Goal: Task Accomplishment & Management: Manage account settings

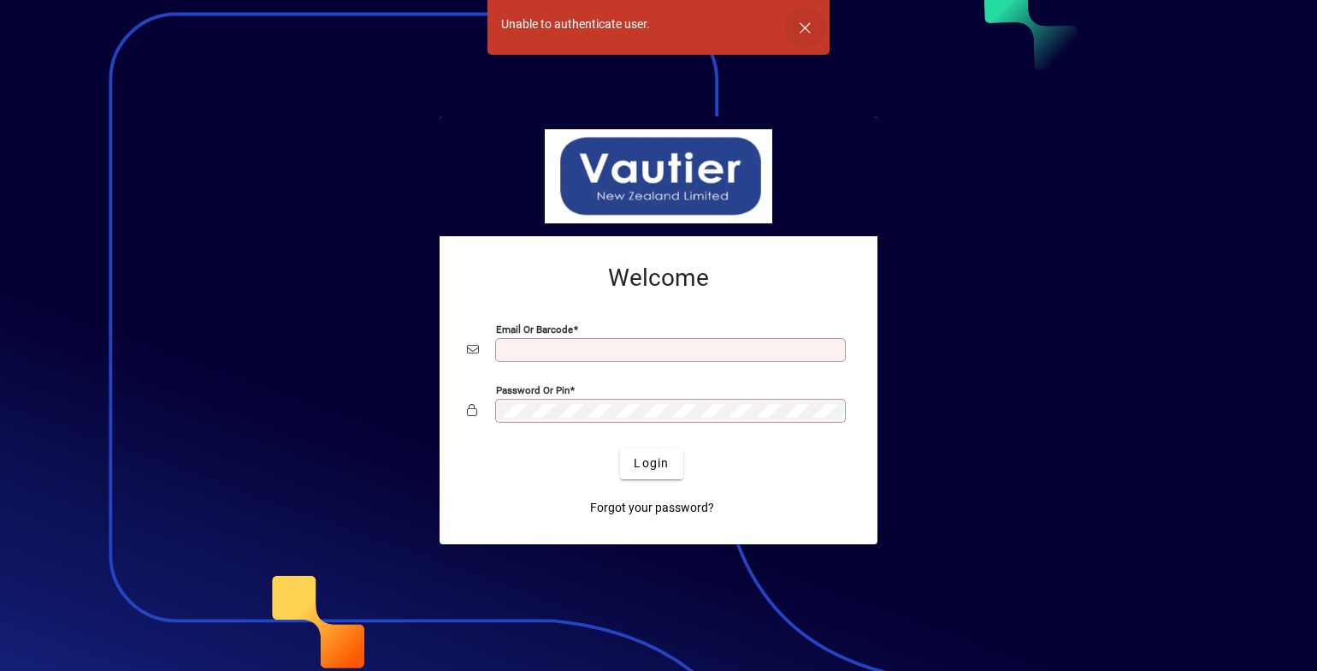
type input "**********"
click at [807, 27] on span "button" at bounding box center [804, 27] width 41 height 41
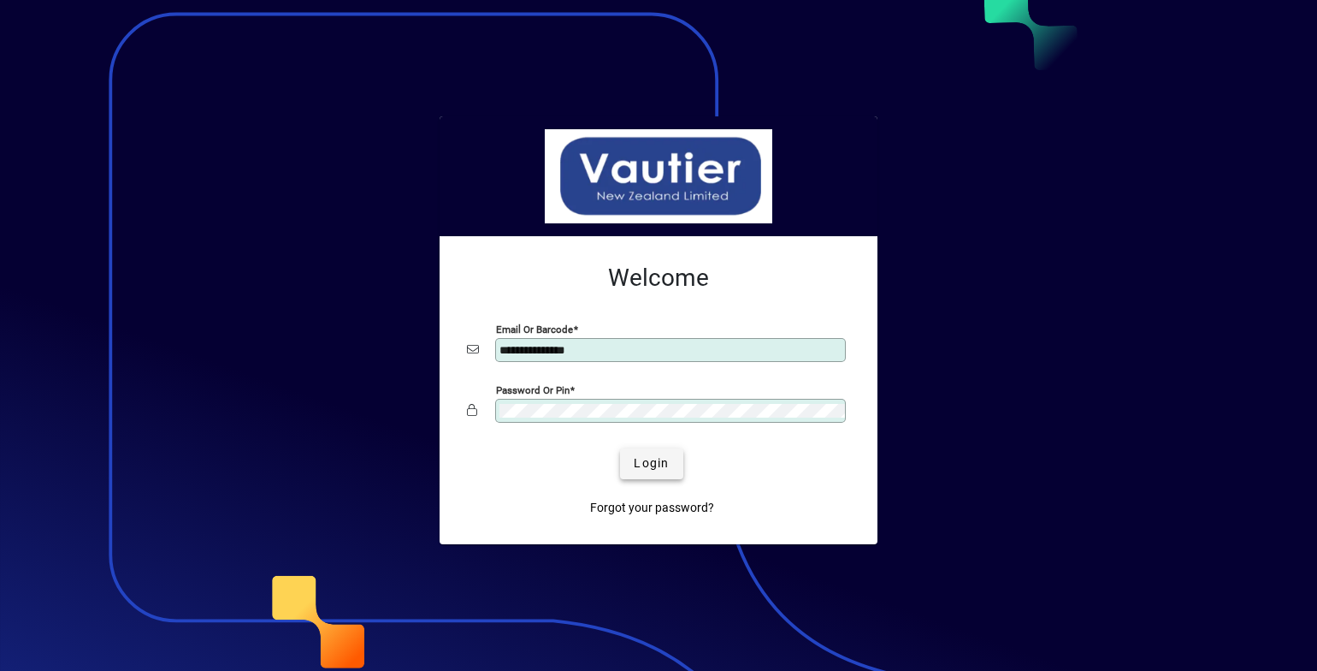
click at [661, 465] on span "Login" at bounding box center [651, 463] width 35 height 18
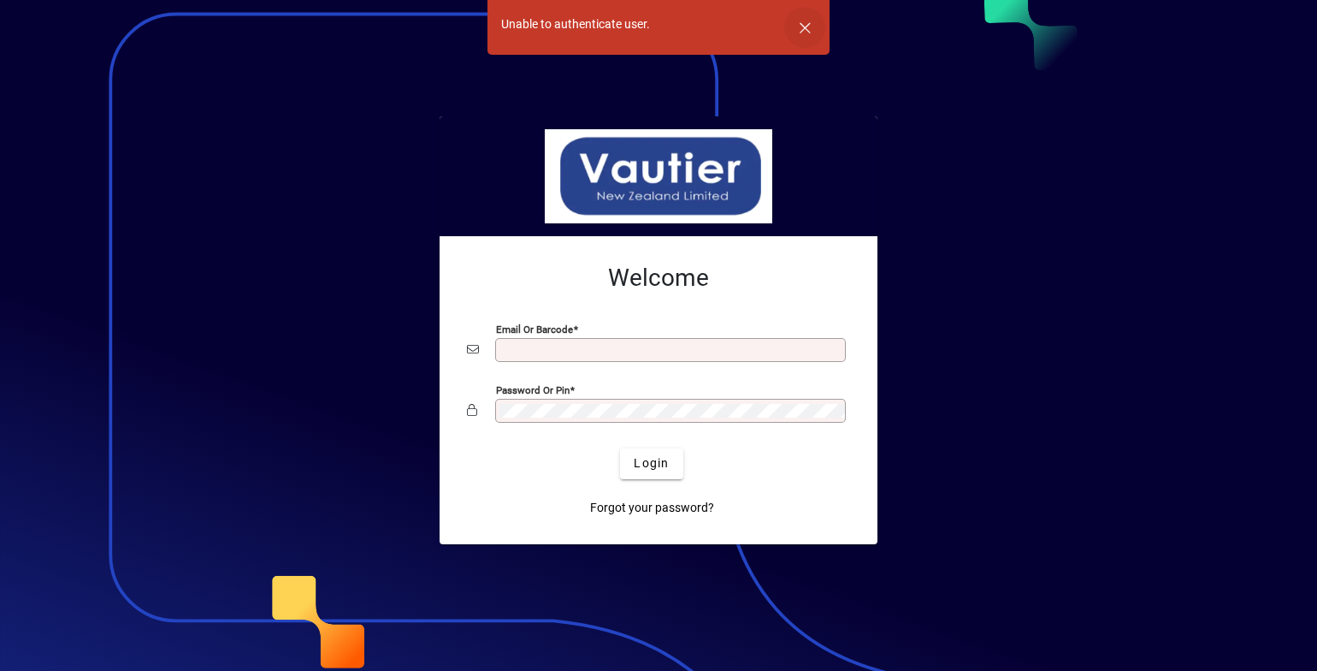
type input "**********"
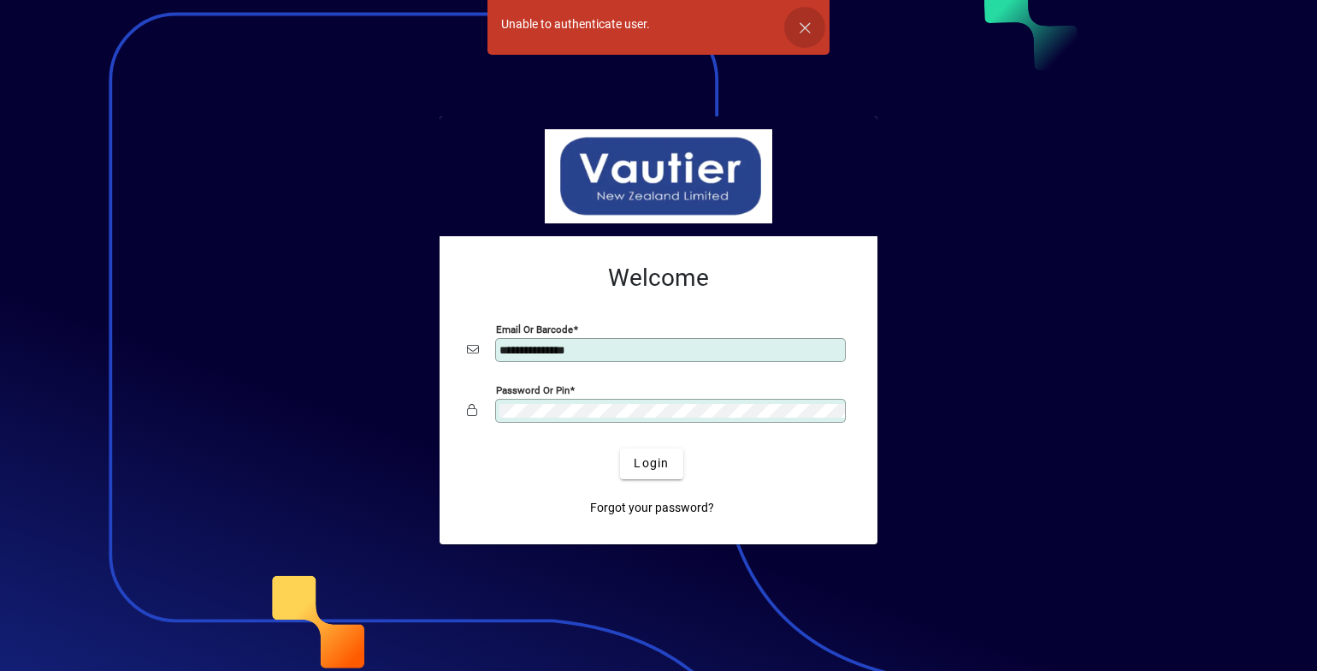
click at [805, 26] on span "button" at bounding box center [804, 27] width 41 height 41
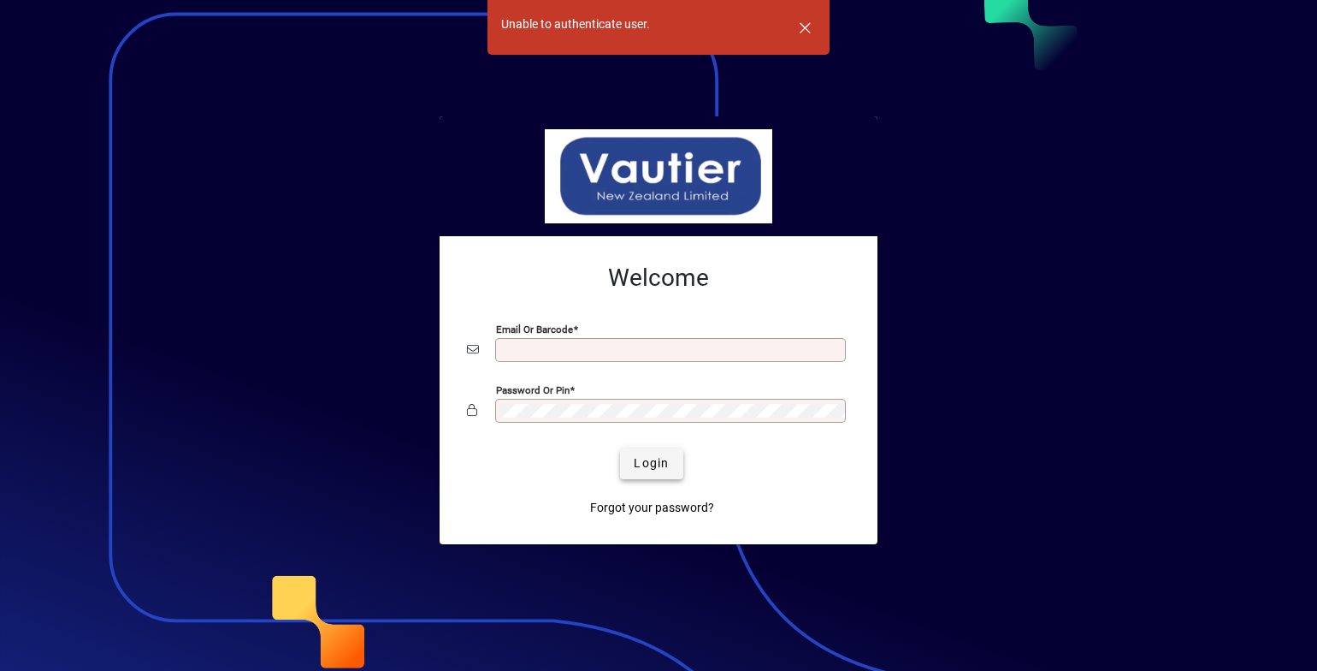
type input "**********"
click at [657, 461] on span "Login" at bounding box center [651, 463] width 35 height 18
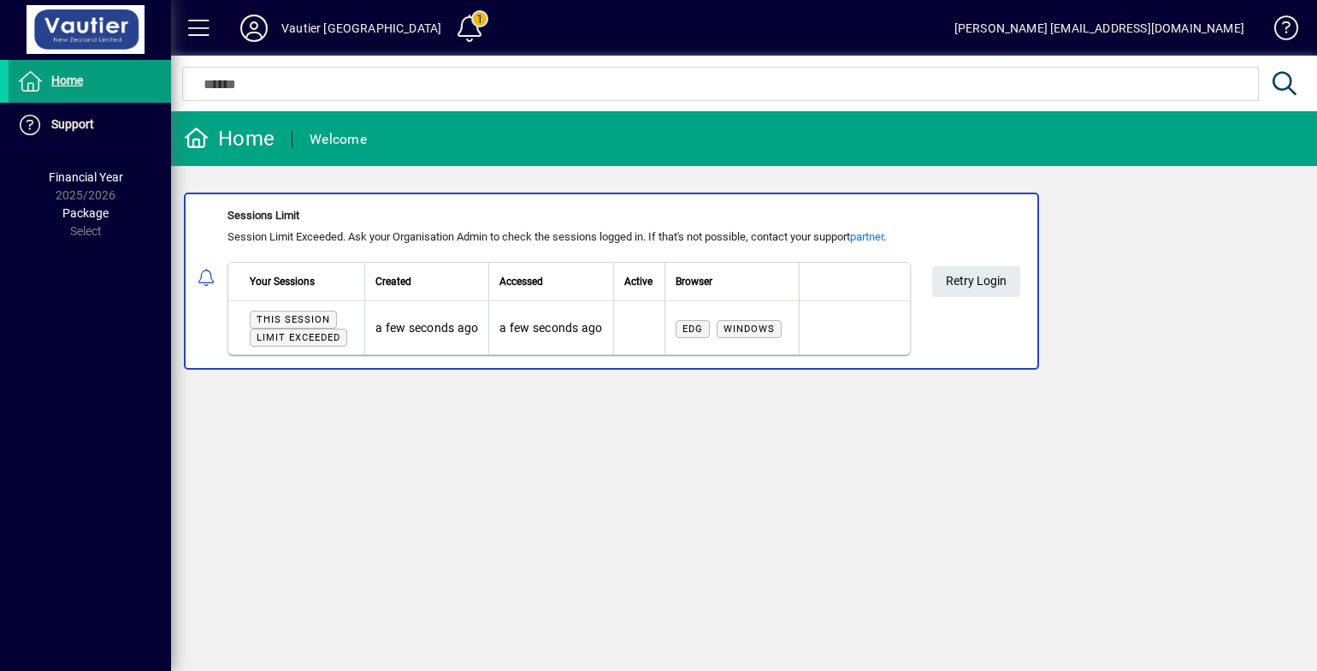
click at [253, 24] on icon at bounding box center [254, 28] width 34 height 27
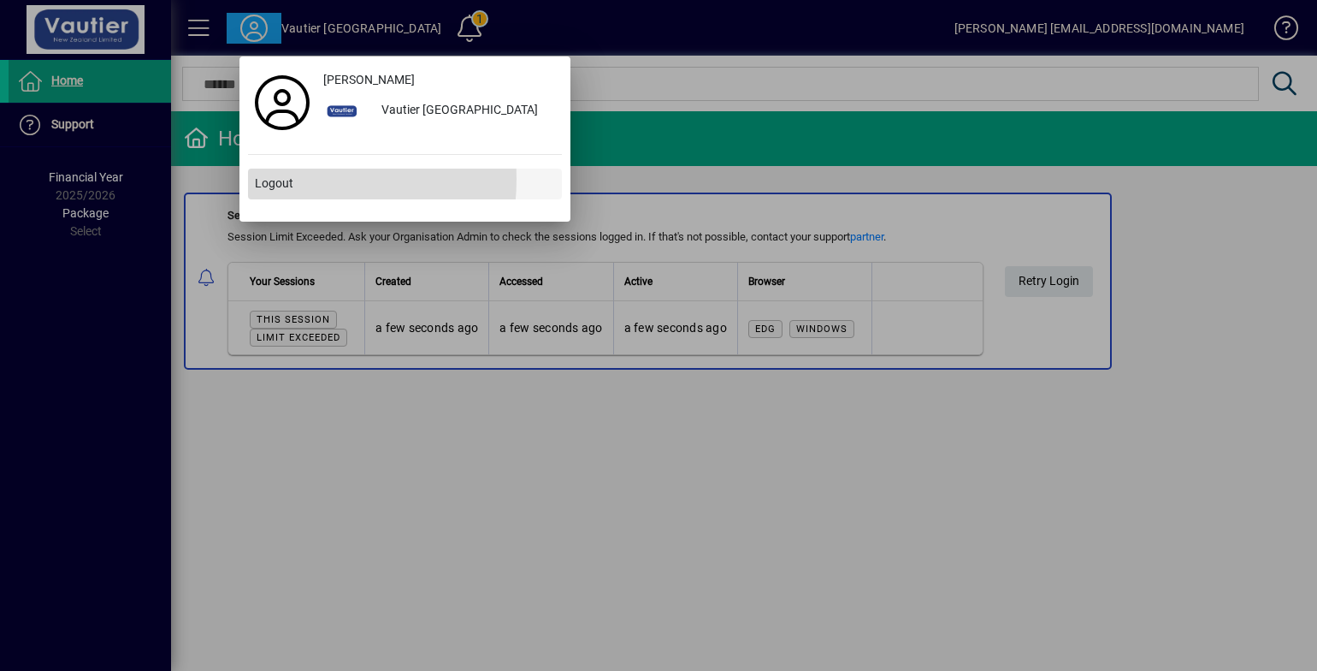
click at [270, 179] on span "Logout" at bounding box center [274, 183] width 38 height 18
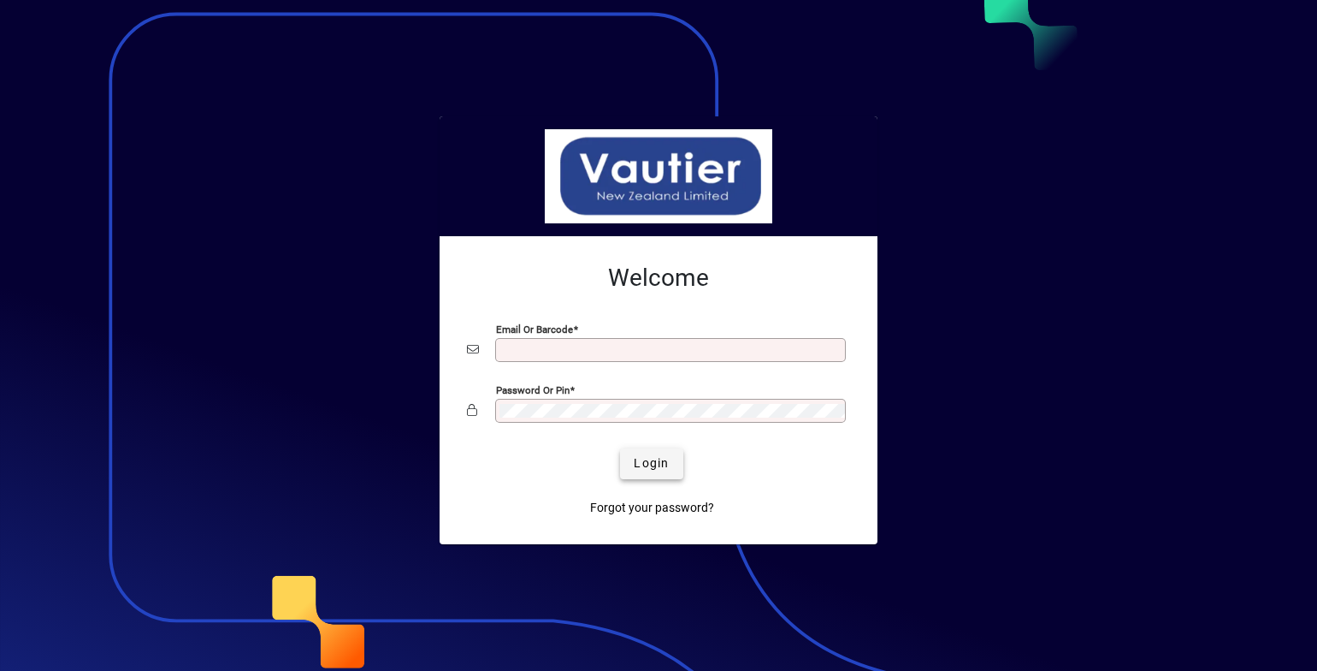
type input "**********"
click at [667, 466] on span "Login" at bounding box center [651, 463] width 35 height 18
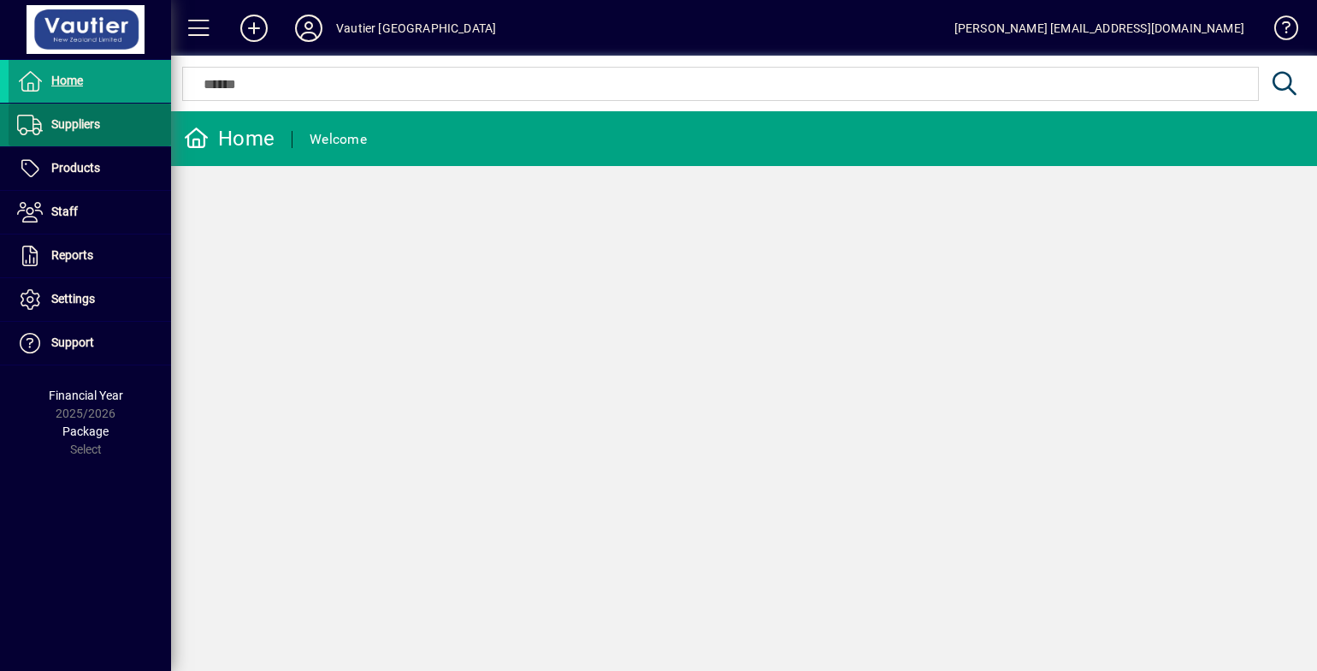
click at [87, 126] on span "Suppliers" at bounding box center [75, 124] width 49 height 14
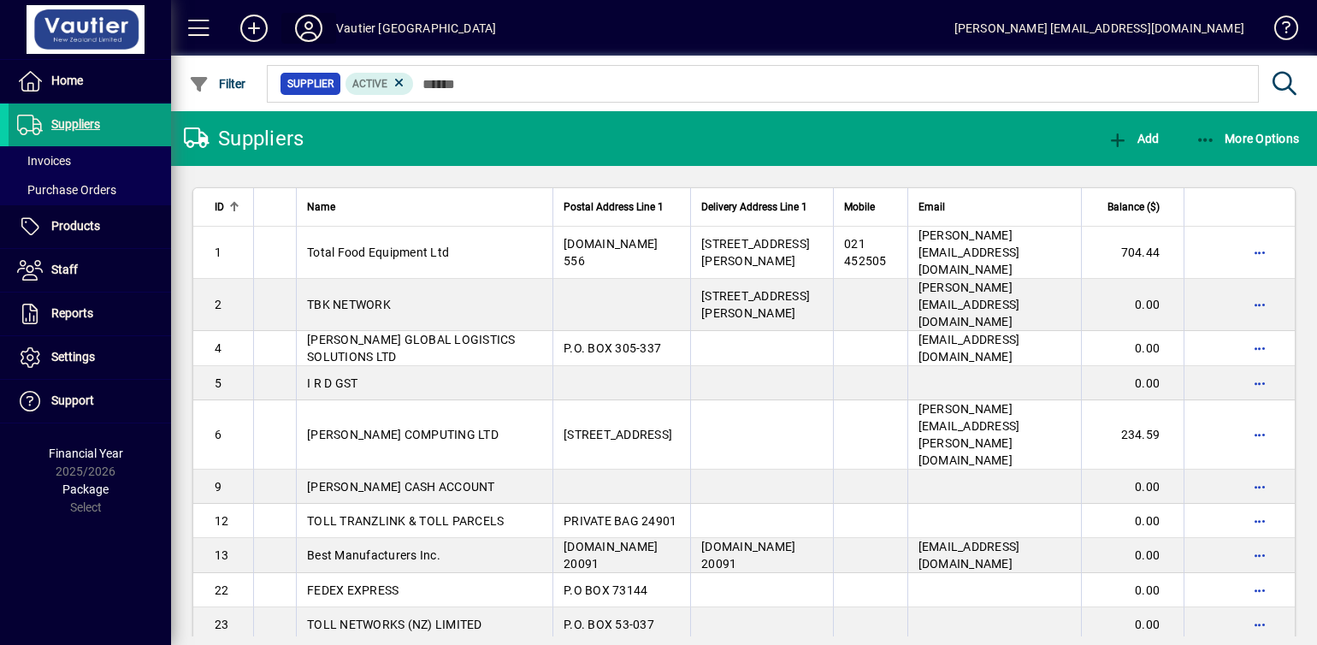
click at [305, 22] on icon at bounding box center [309, 28] width 34 height 27
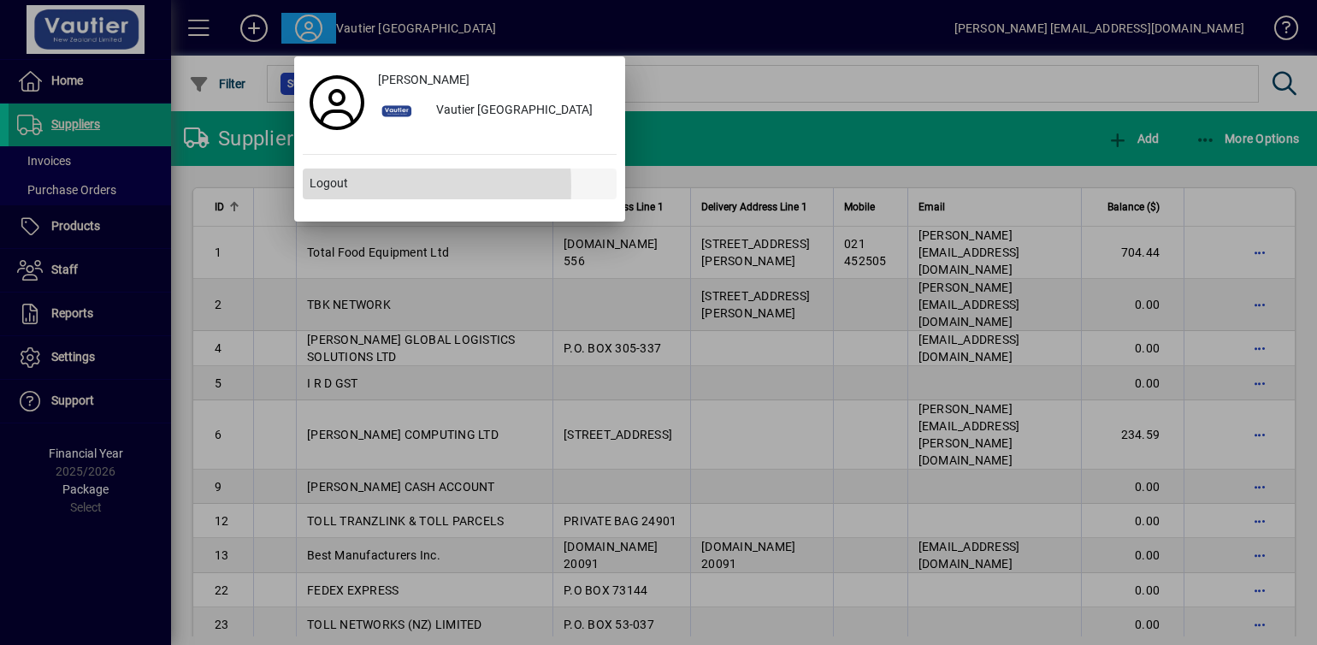
click at [323, 186] on span "Logout" at bounding box center [329, 183] width 38 height 18
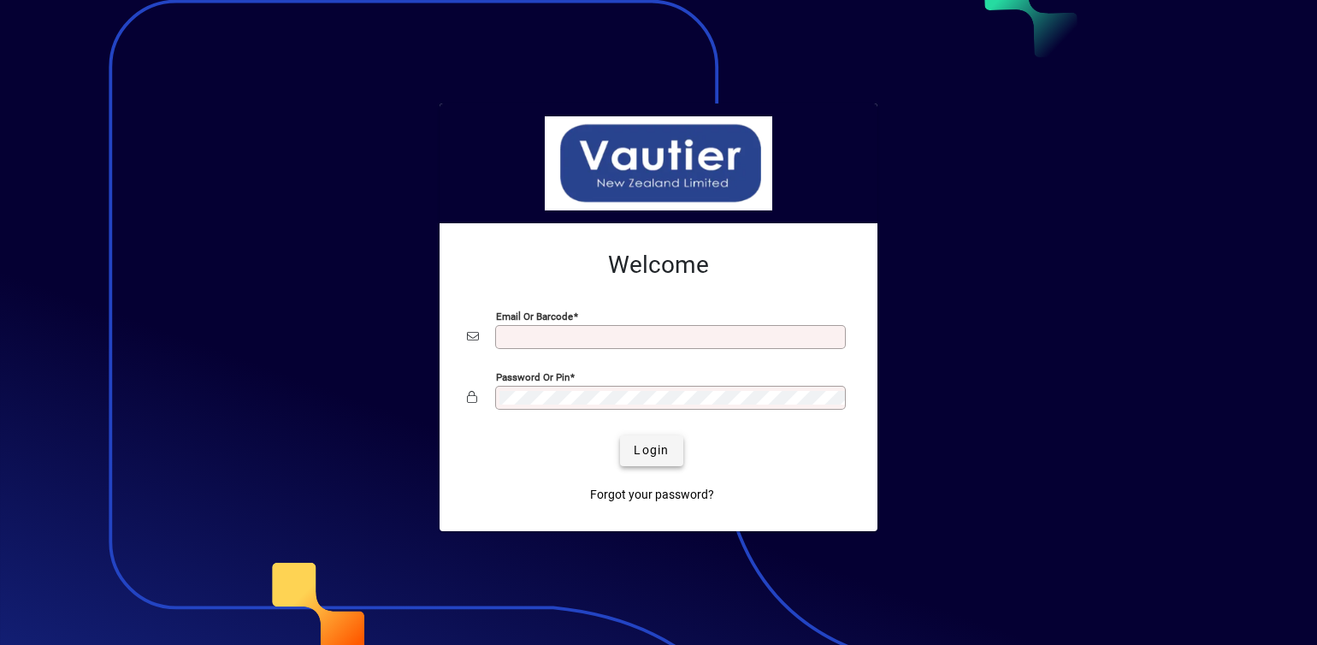
type input "**********"
click at [671, 458] on span "submit" at bounding box center [651, 450] width 62 height 41
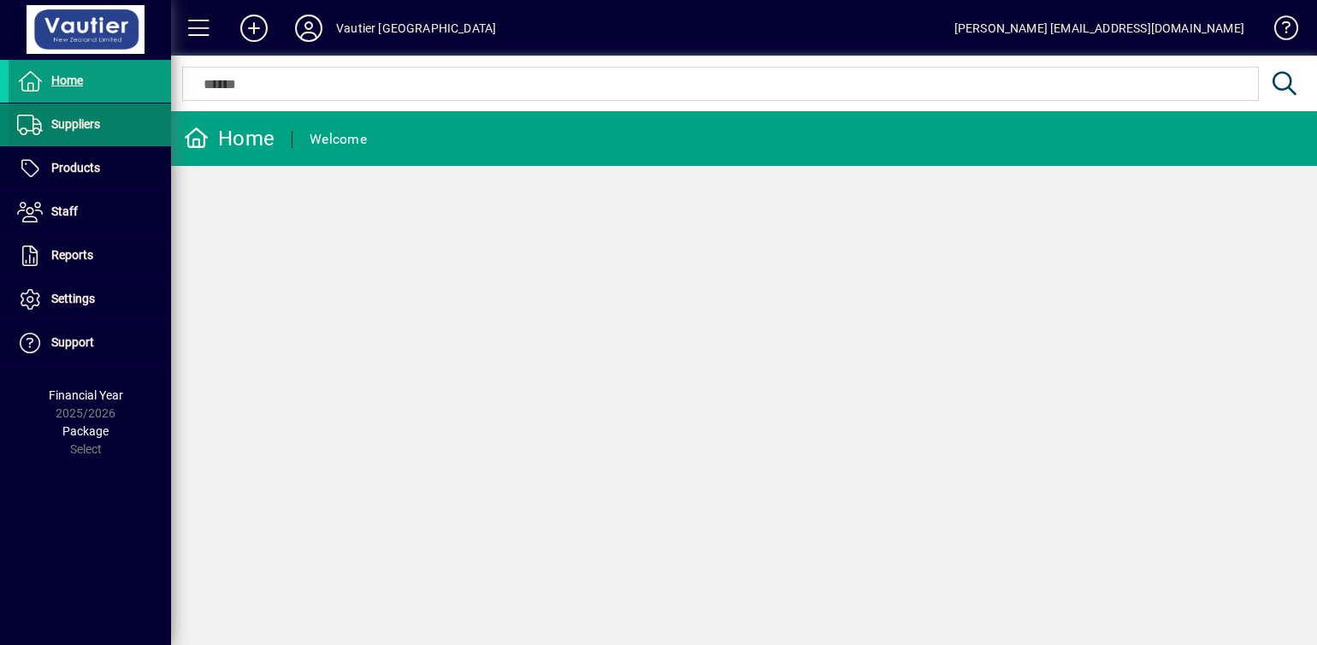
click at [117, 124] on span at bounding box center [90, 124] width 162 height 41
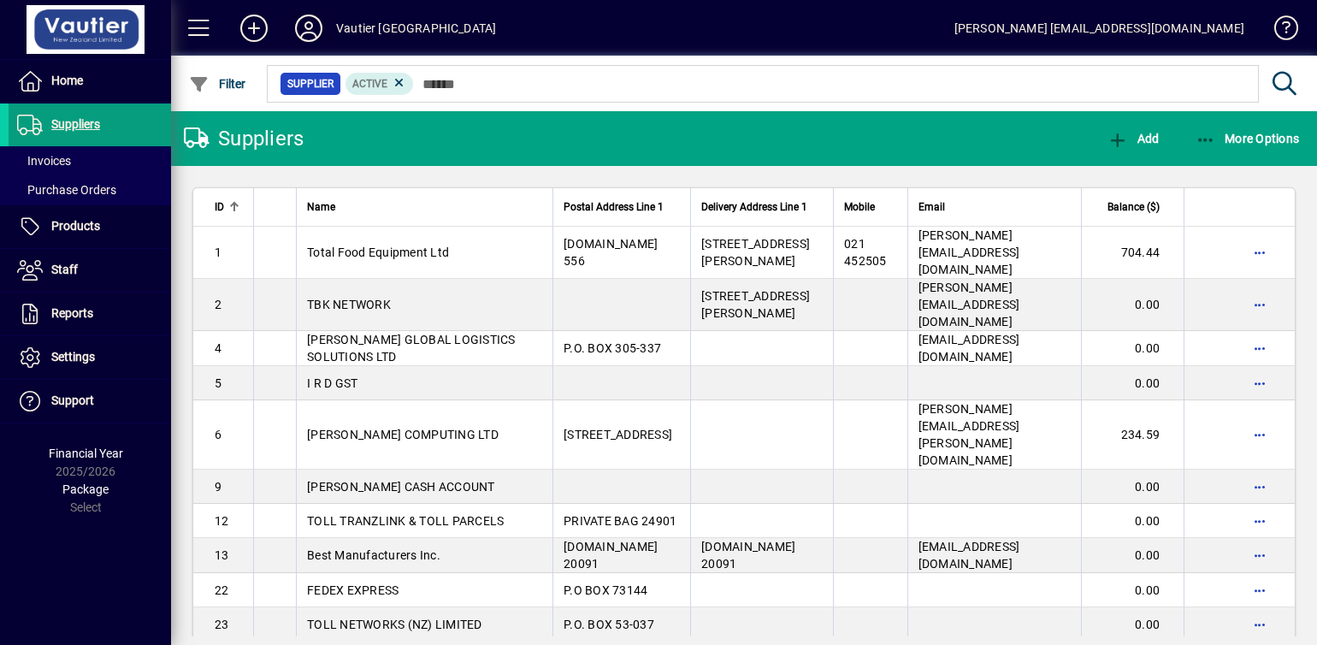
click at [308, 23] on icon at bounding box center [309, 28] width 34 height 27
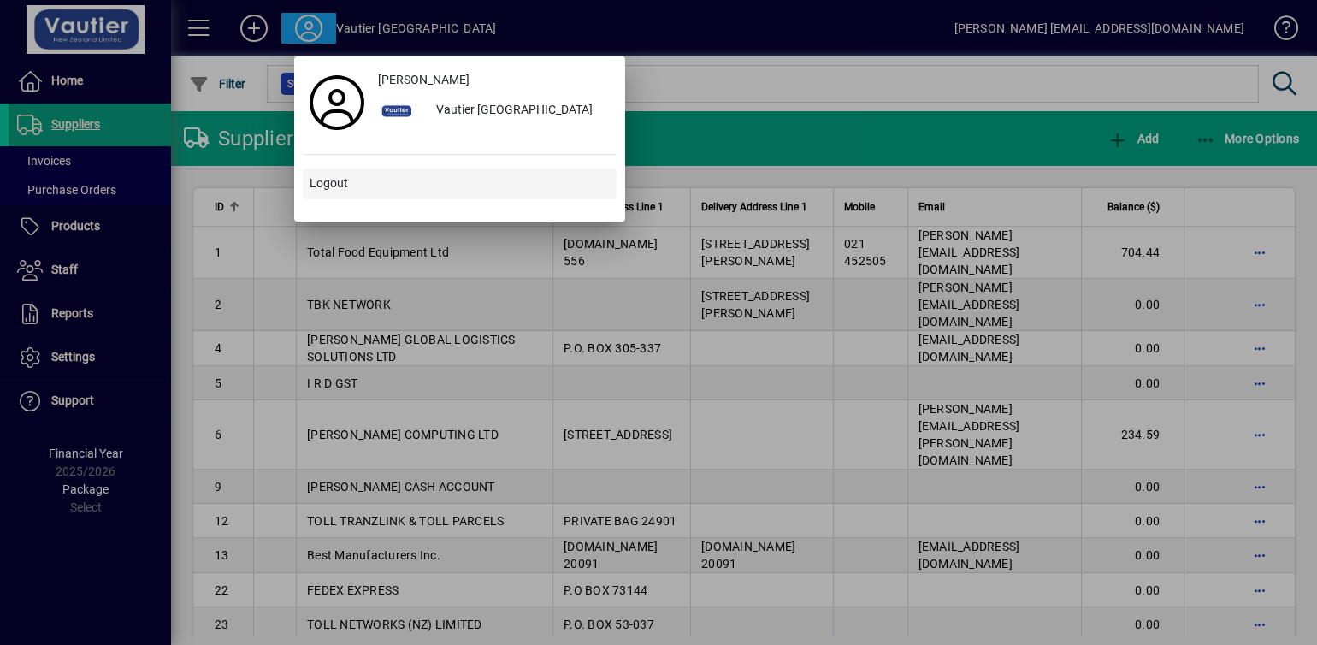
click at [324, 179] on span "Logout" at bounding box center [329, 183] width 38 height 18
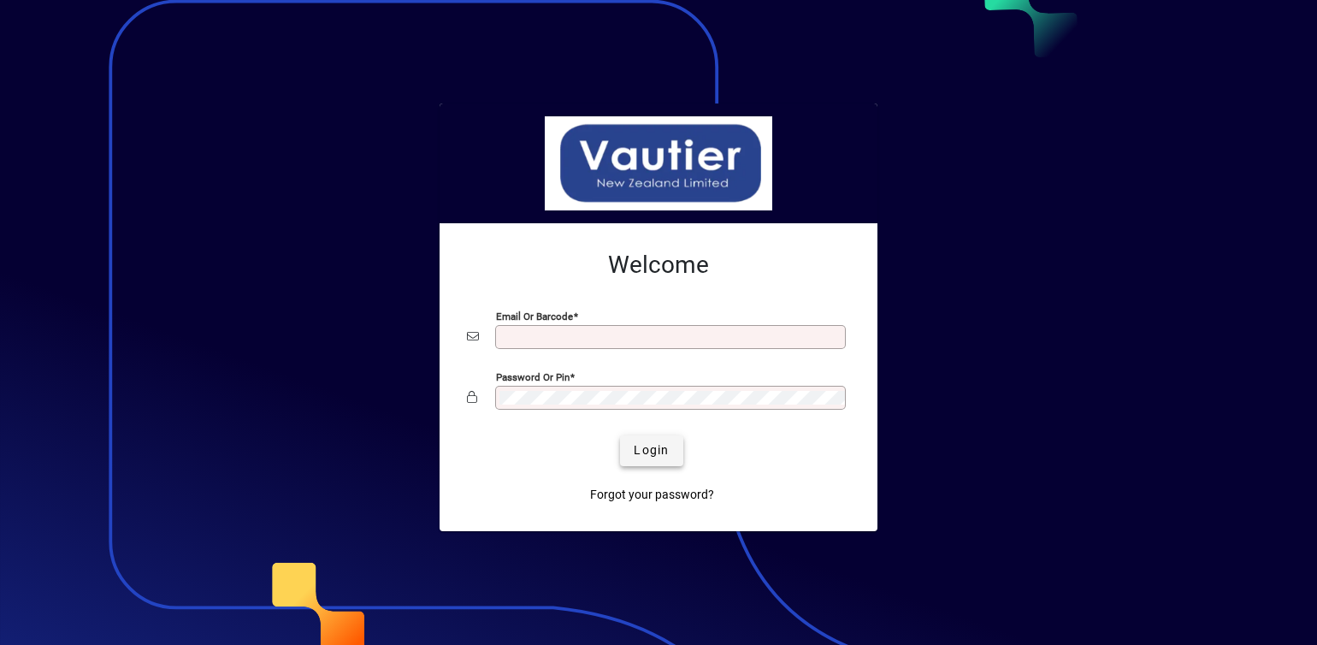
type input "**********"
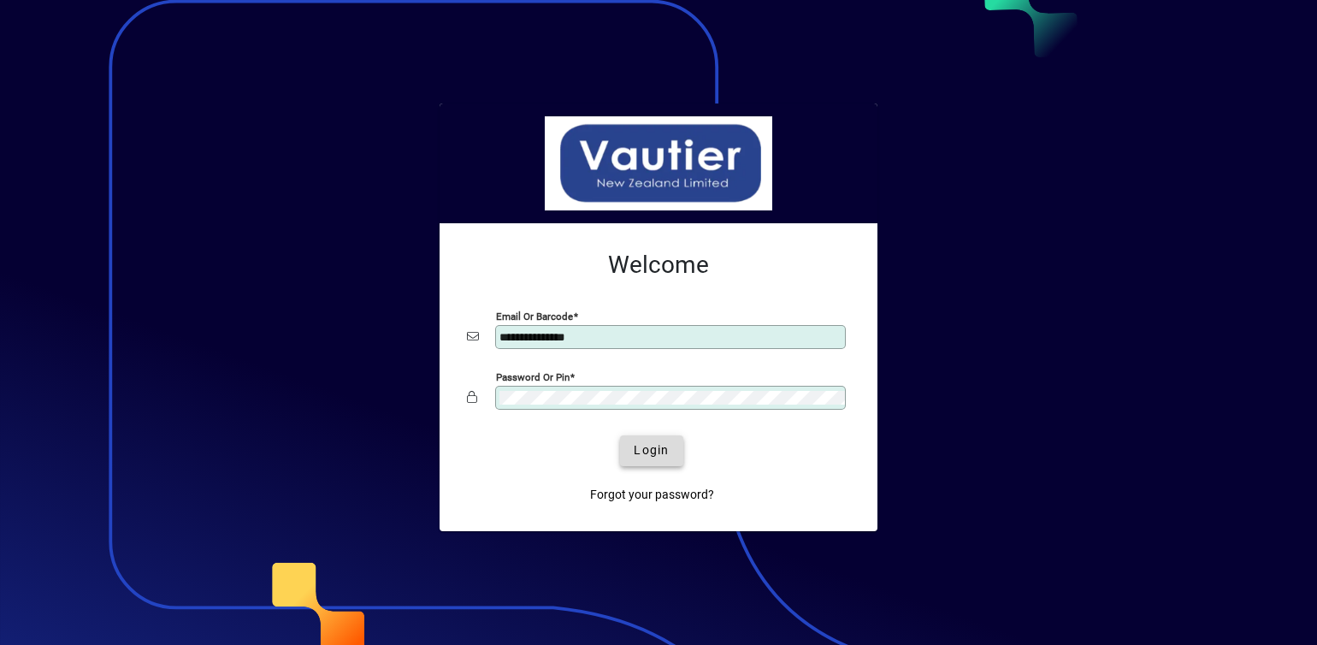
click at [661, 453] on span "Login" at bounding box center [651, 450] width 35 height 18
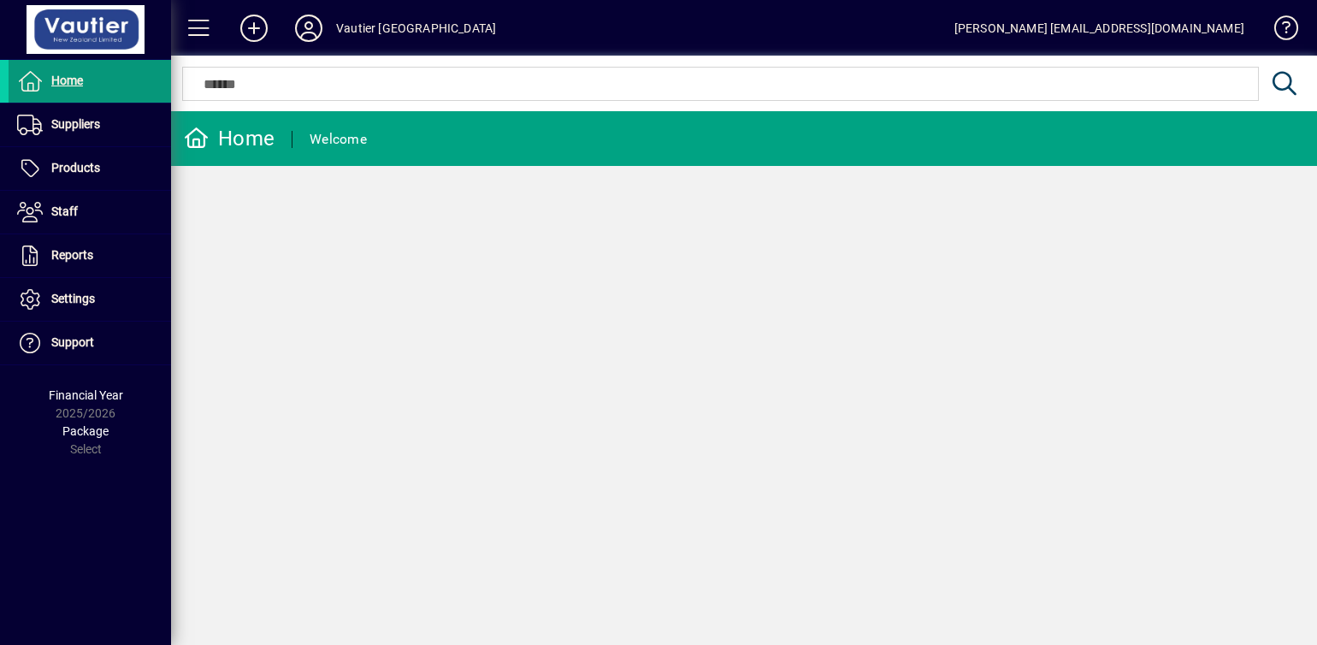
click at [97, 81] on span at bounding box center [90, 81] width 162 height 41
click at [195, 26] on span at bounding box center [199, 28] width 41 height 41
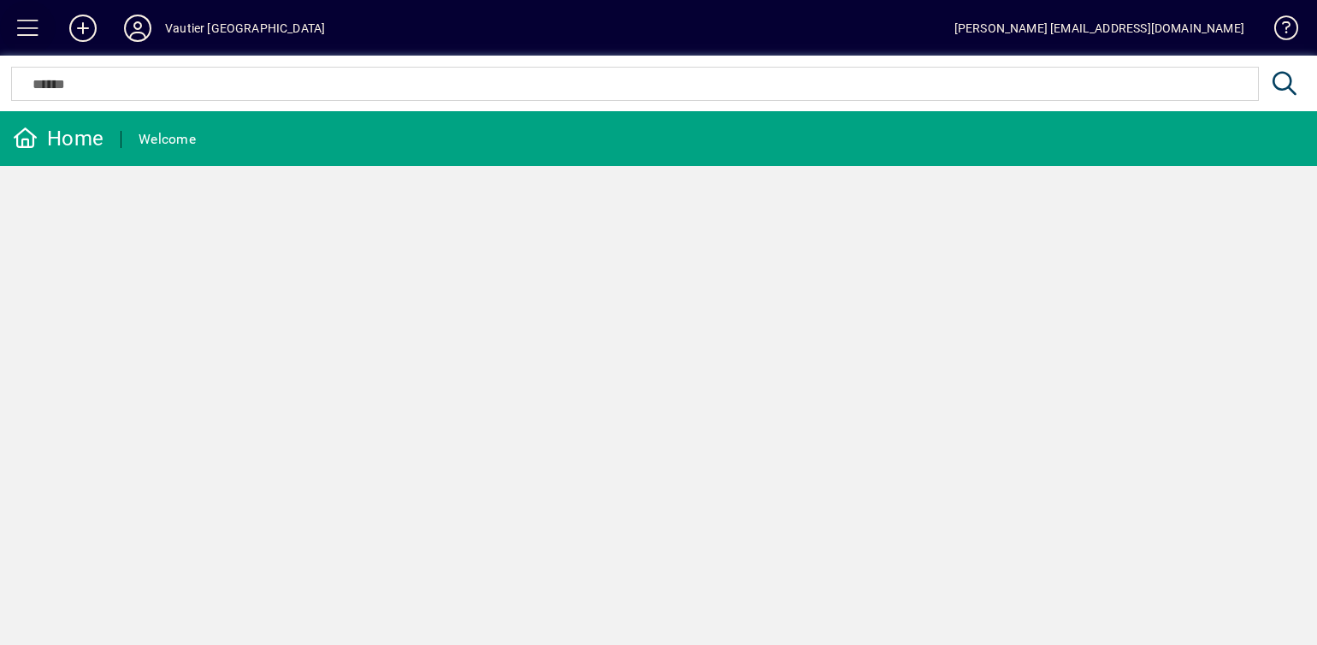
click at [25, 28] on span at bounding box center [28, 28] width 41 height 41
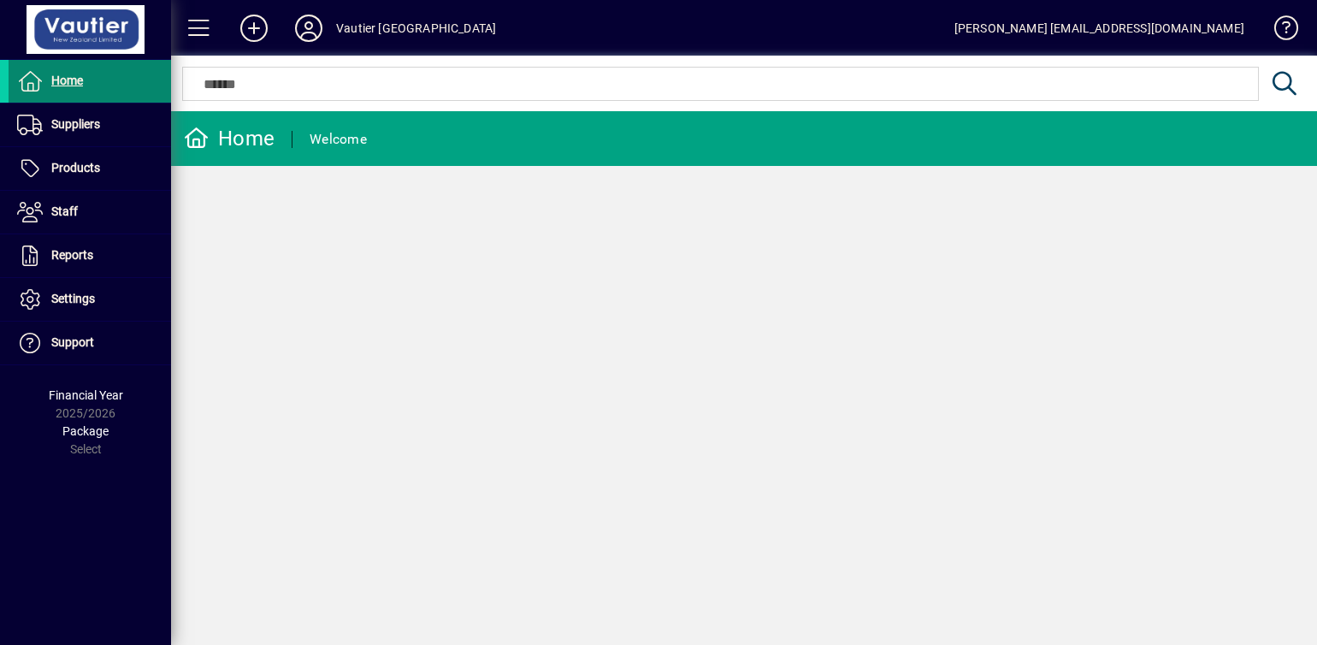
click at [98, 80] on span at bounding box center [90, 81] width 162 height 41
click at [260, 135] on div "Home" at bounding box center [229, 138] width 91 height 27
click at [361, 141] on div "Welcome" at bounding box center [338, 139] width 57 height 27
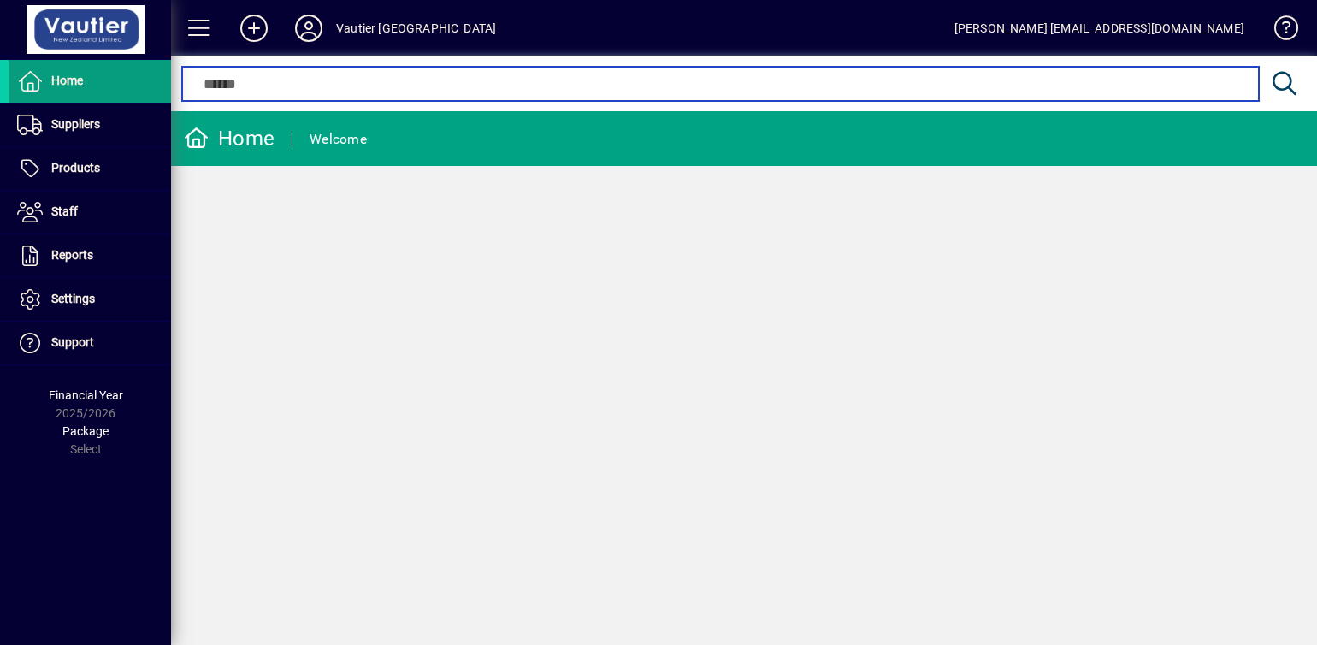
click at [347, 79] on input "text" at bounding box center [720, 84] width 1050 height 21
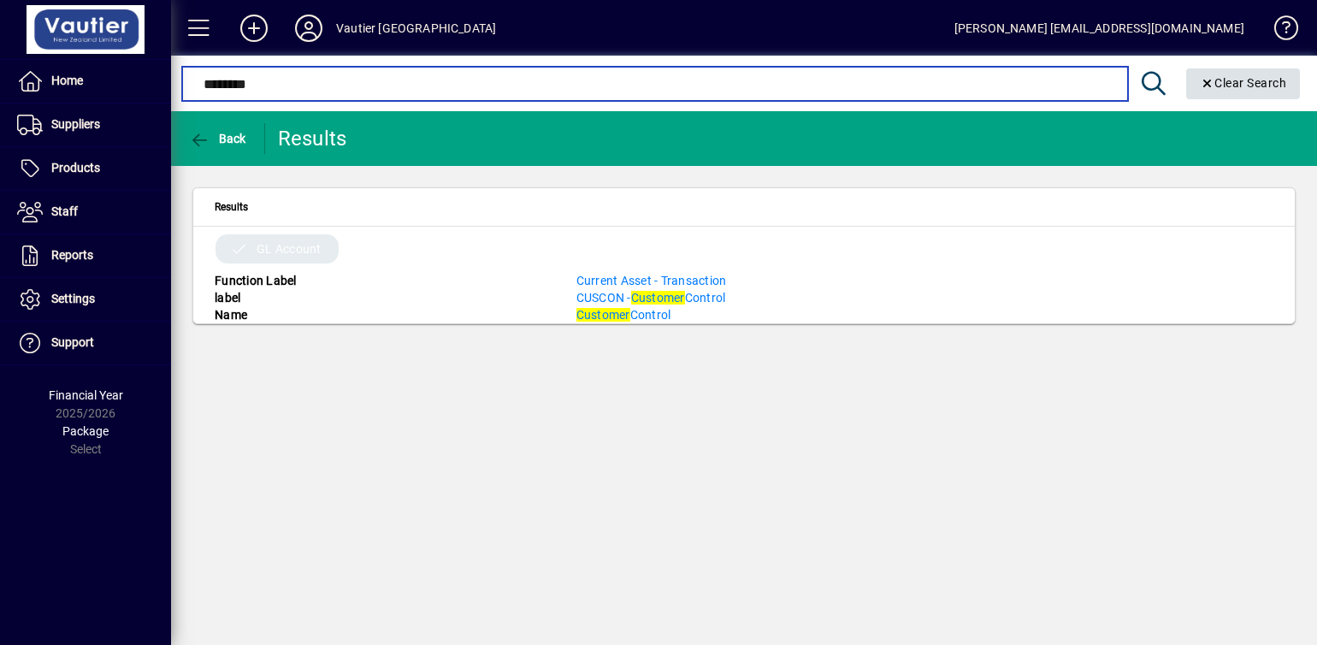
type input "********"
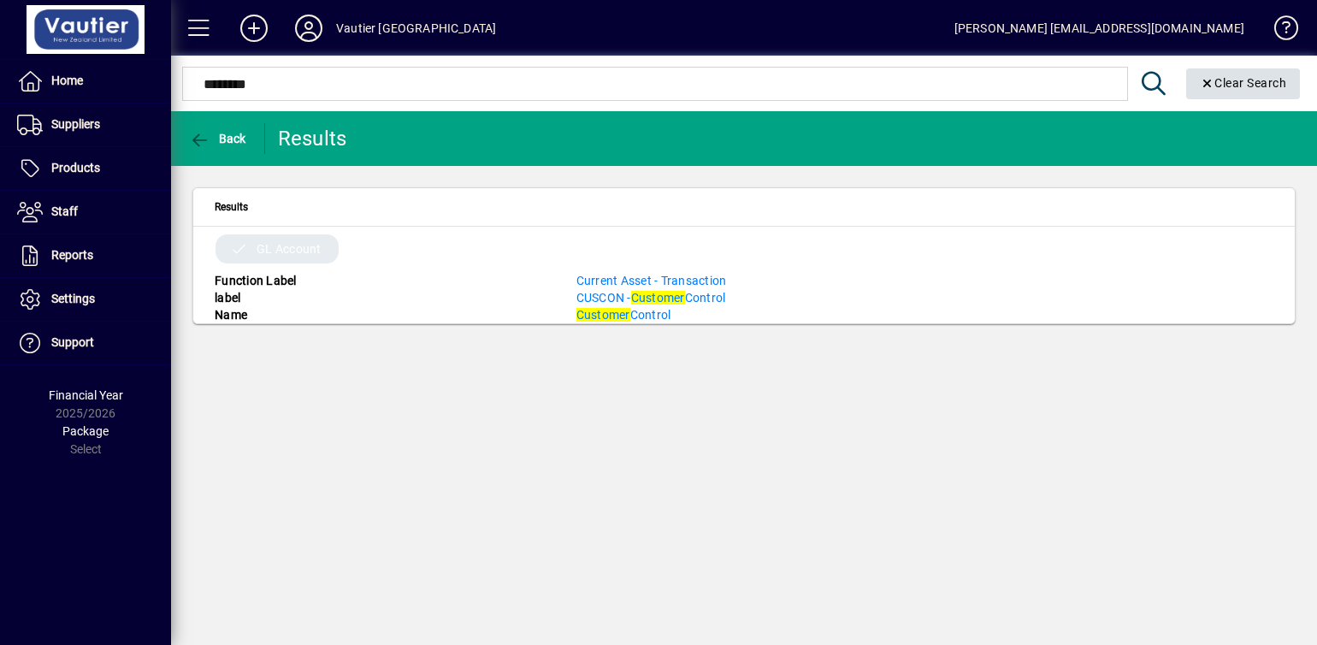
click at [1202, 79] on icon "Clear" at bounding box center [1207, 84] width 15 height 12
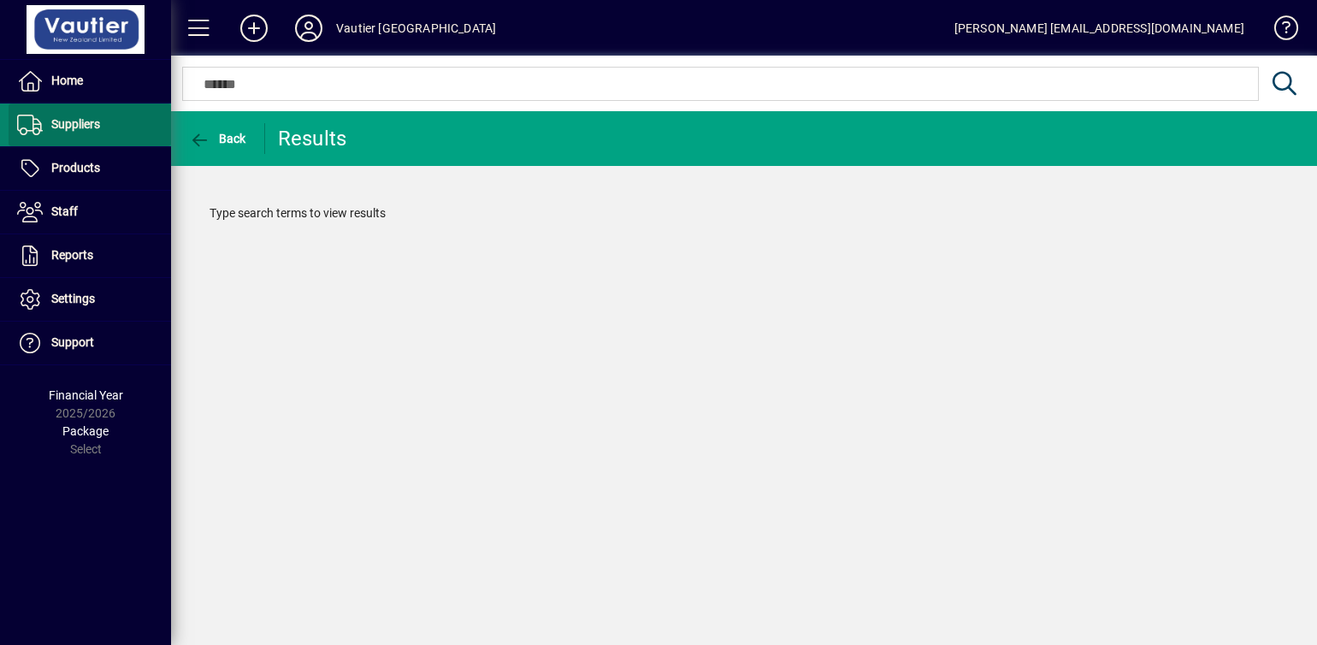
click at [103, 126] on span at bounding box center [90, 124] width 162 height 41
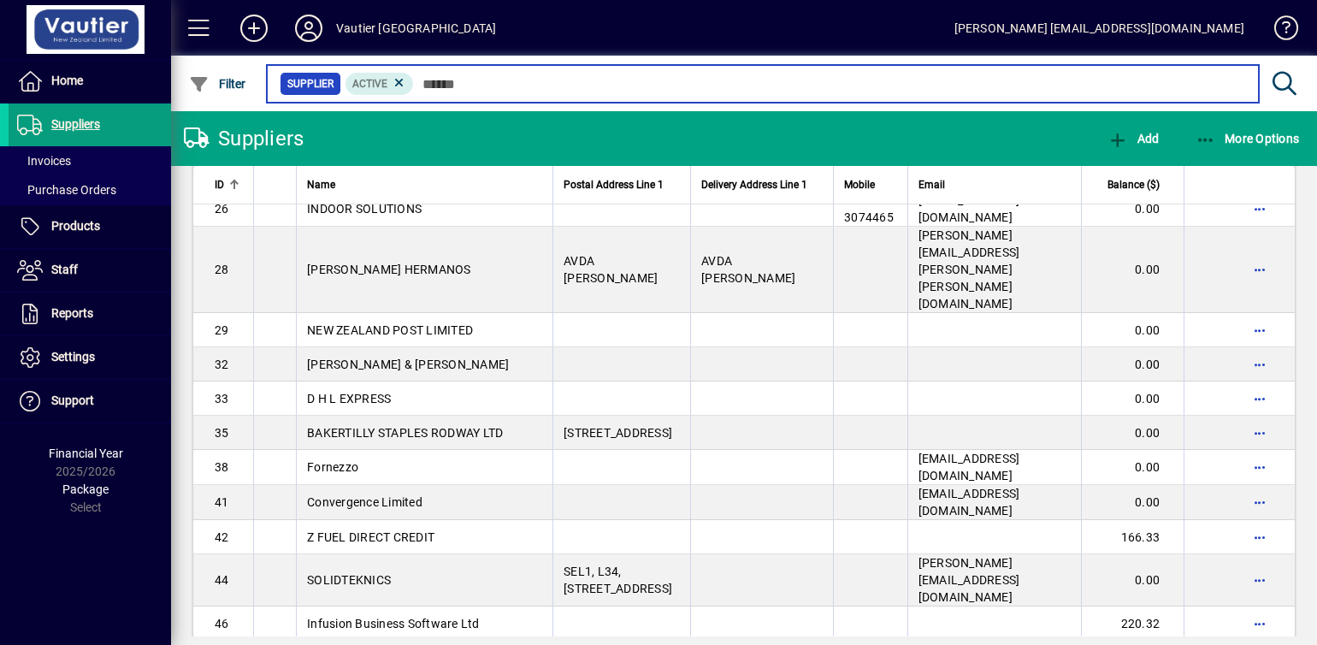
scroll to position [493, 0]
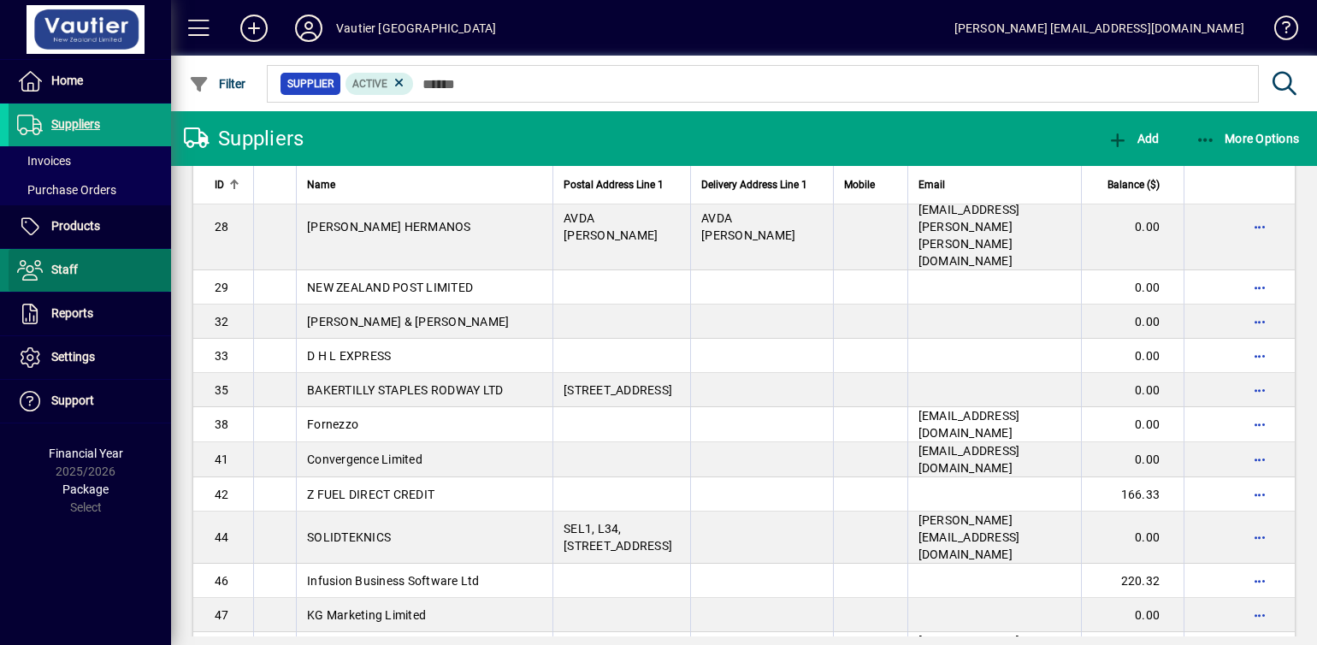
click at [88, 271] on span at bounding box center [90, 270] width 162 height 41
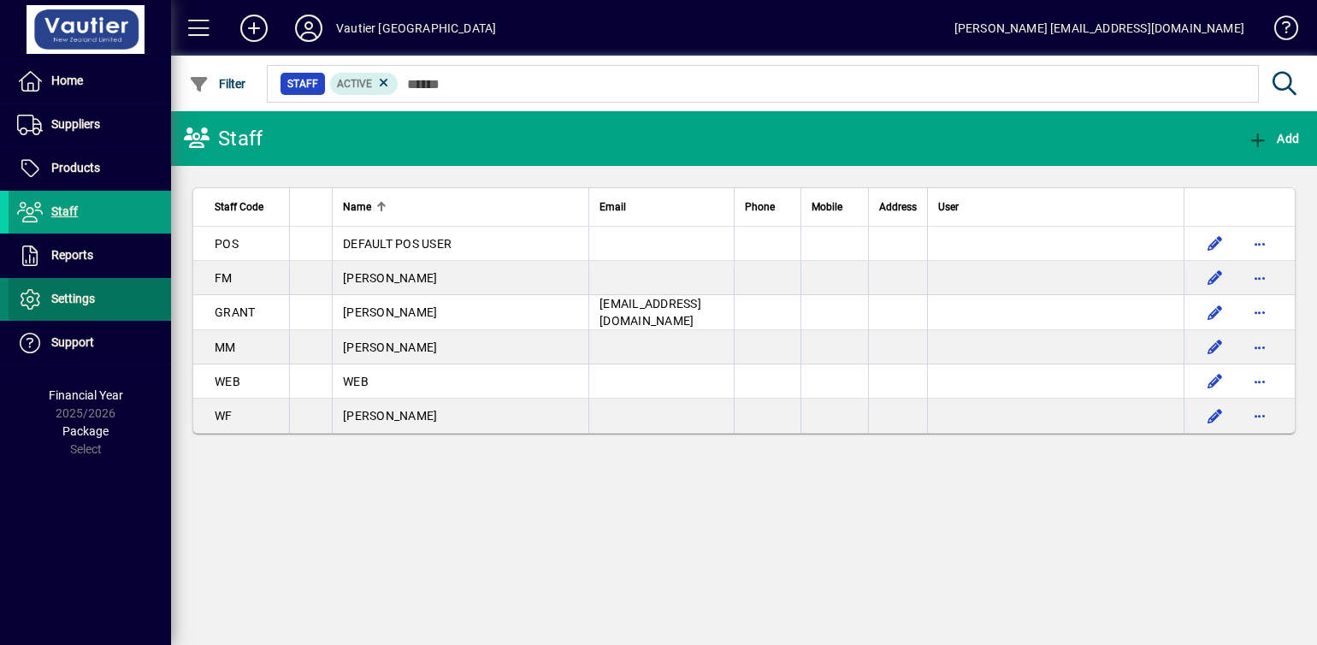
click at [80, 299] on span "Settings" at bounding box center [73, 299] width 44 height 14
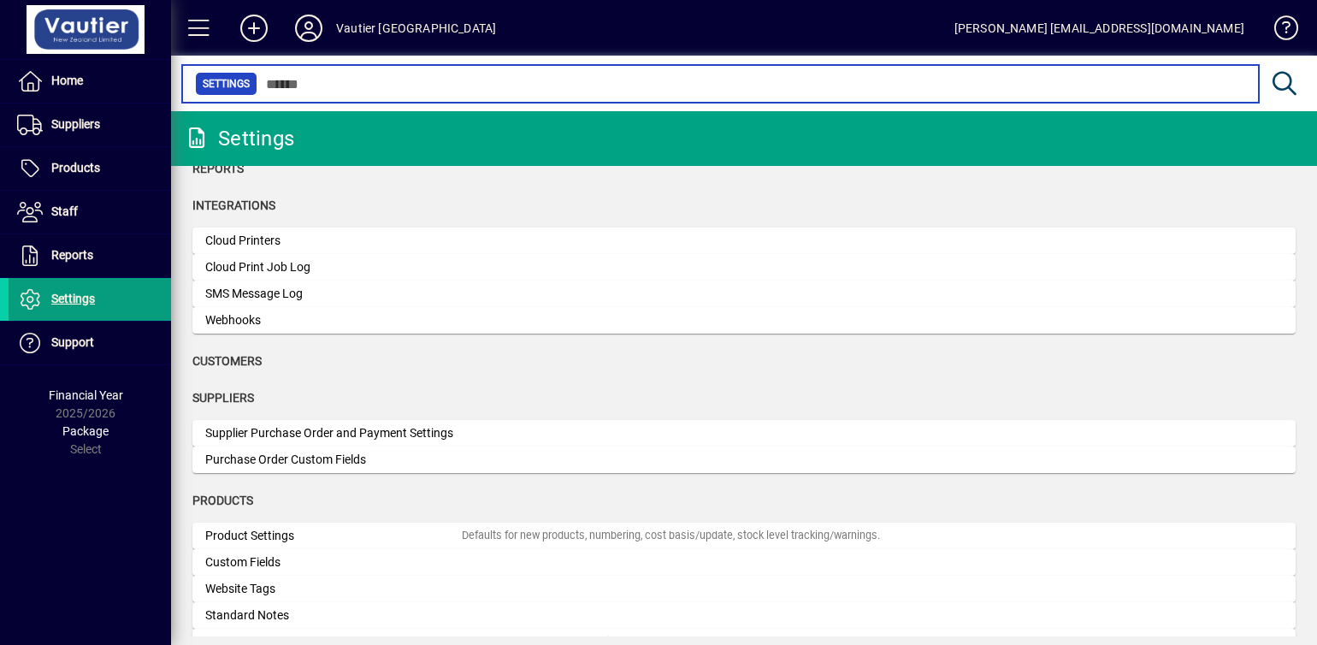
scroll to position [171, 0]
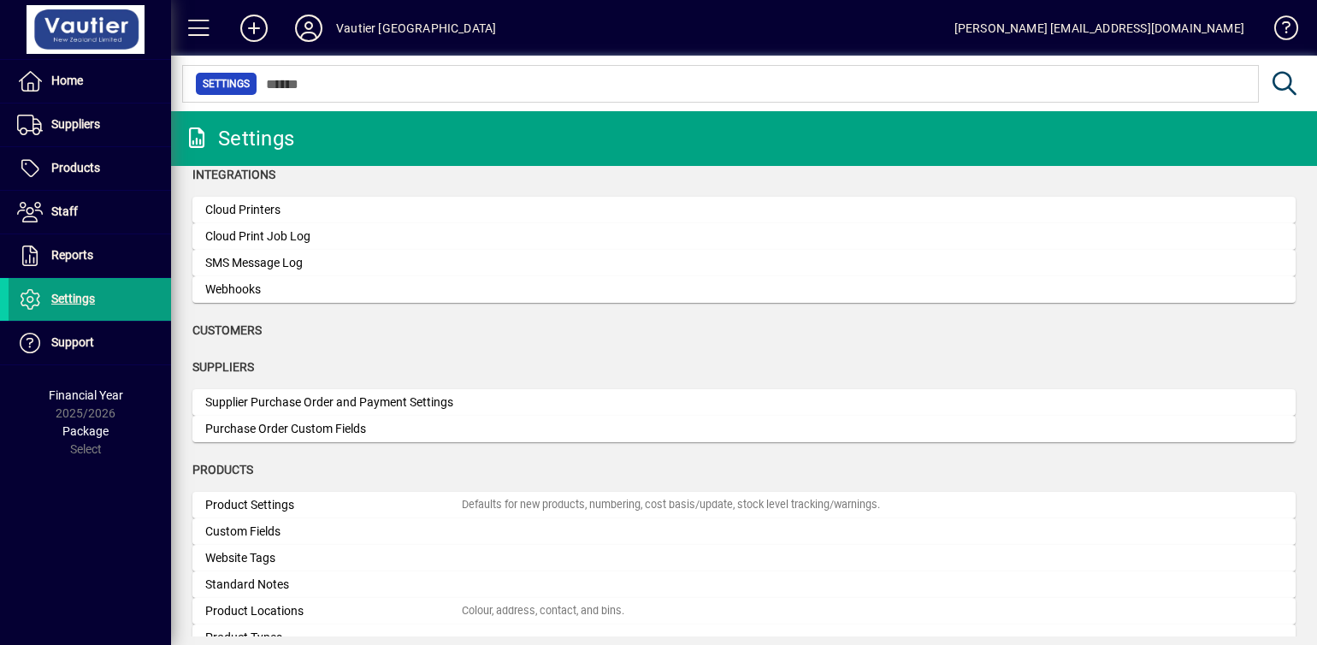
click at [246, 333] on span "Customers" at bounding box center [226, 330] width 69 height 14
click at [306, 27] on icon at bounding box center [309, 28] width 34 height 27
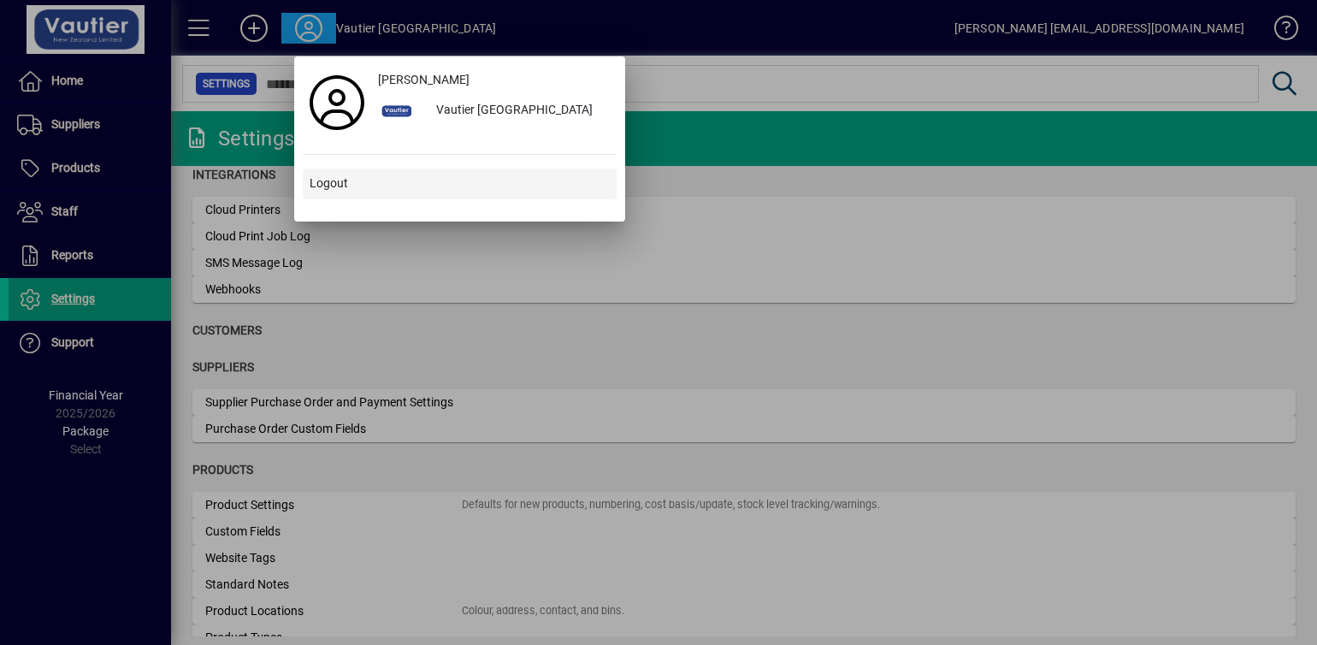
click at [328, 189] on span "Logout" at bounding box center [329, 183] width 38 height 18
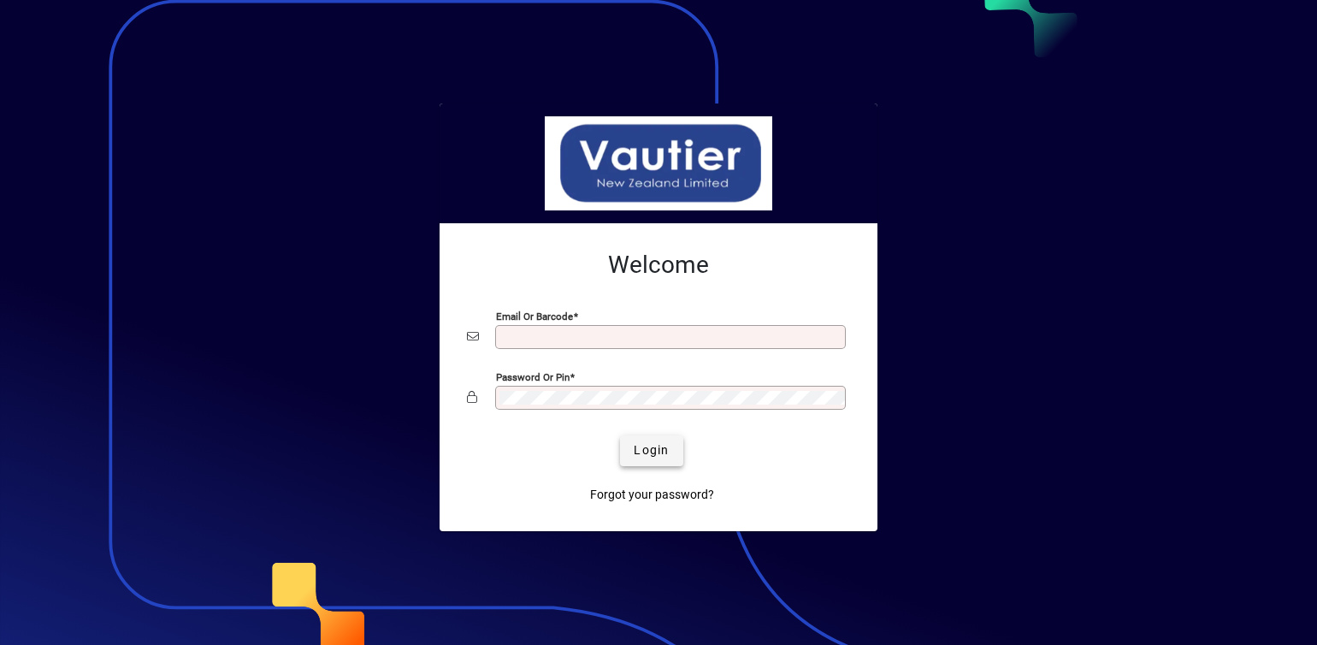
type input "**********"
click at [667, 450] on span "Login" at bounding box center [651, 450] width 35 height 18
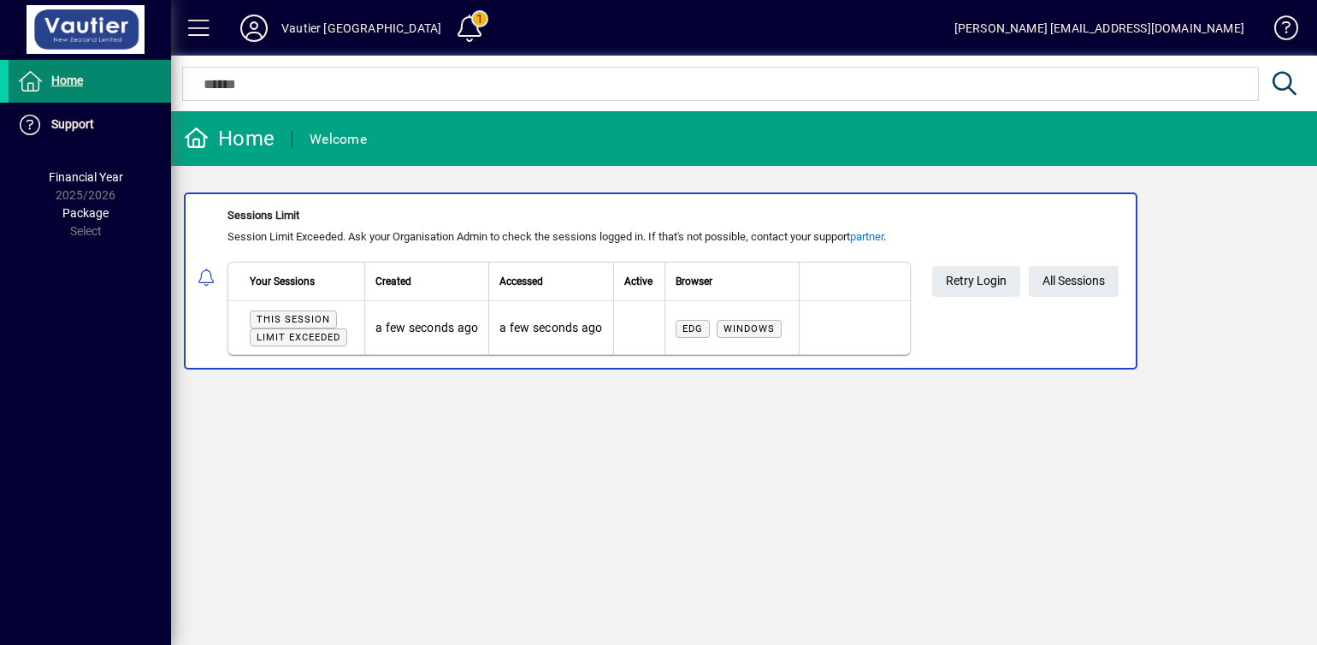
click at [99, 73] on span at bounding box center [90, 81] width 162 height 41
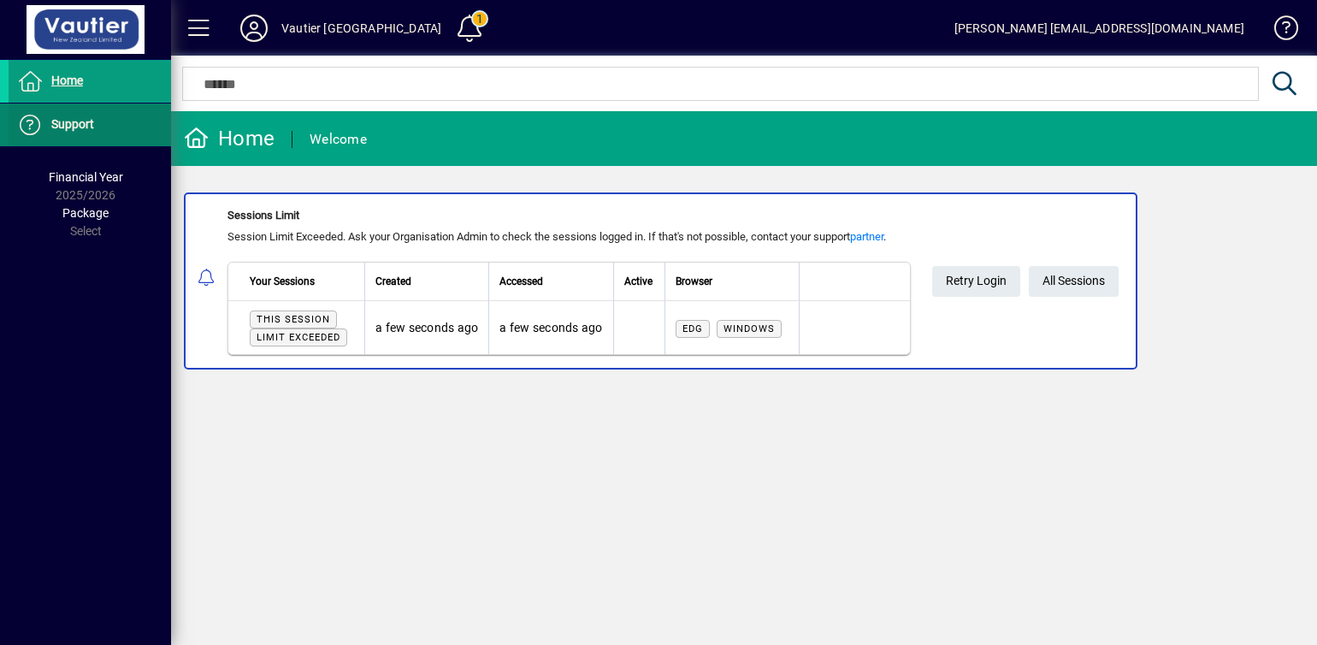
click at [77, 123] on span "Support" at bounding box center [72, 124] width 43 height 14
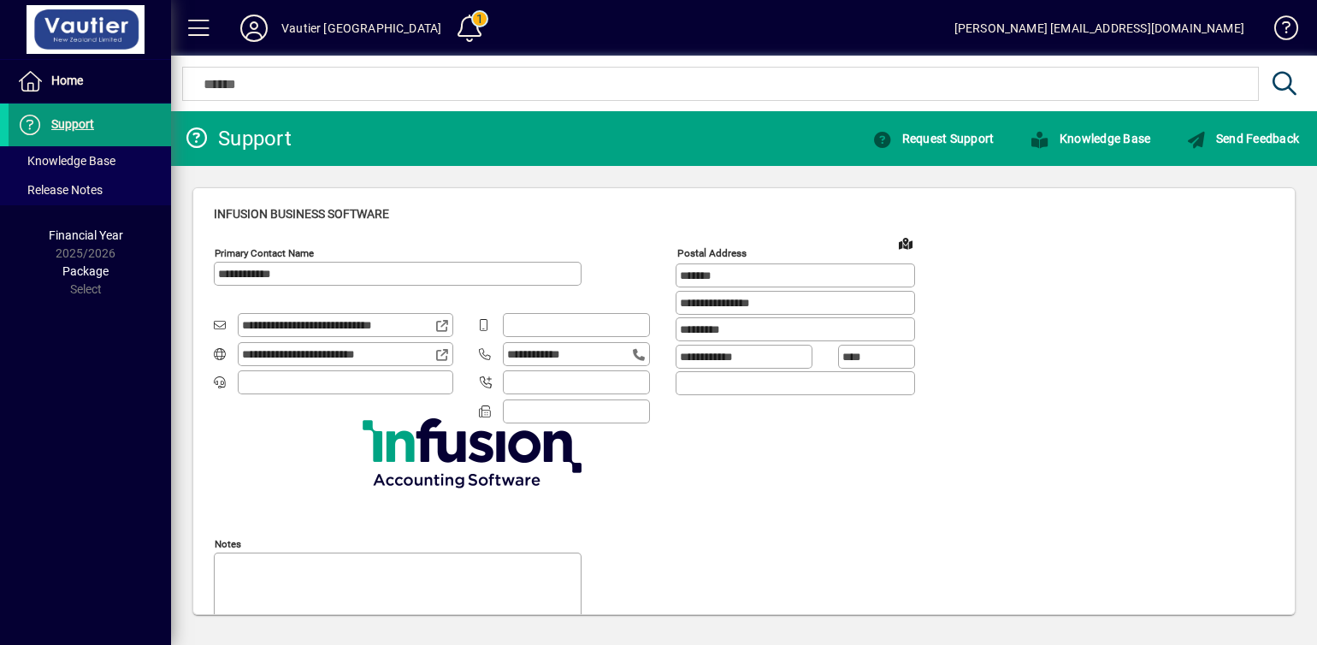
type input "**********"
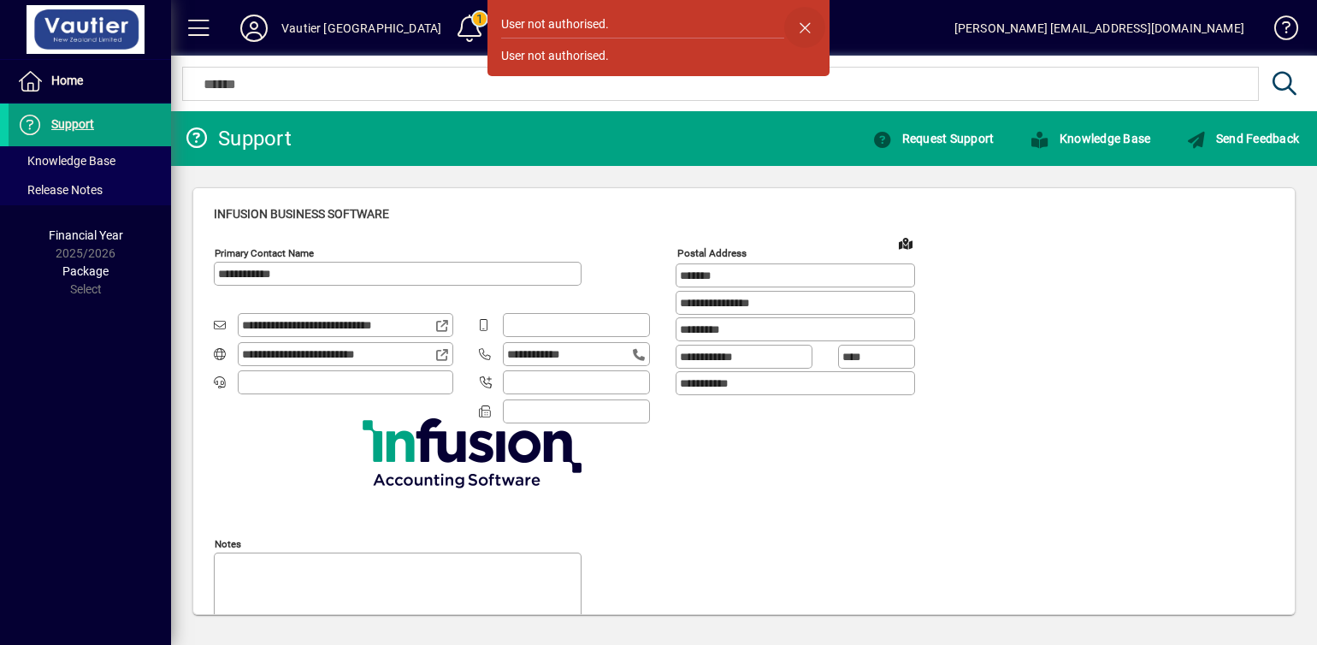
click at [803, 24] on span "button" at bounding box center [804, 27] width 41 height 41
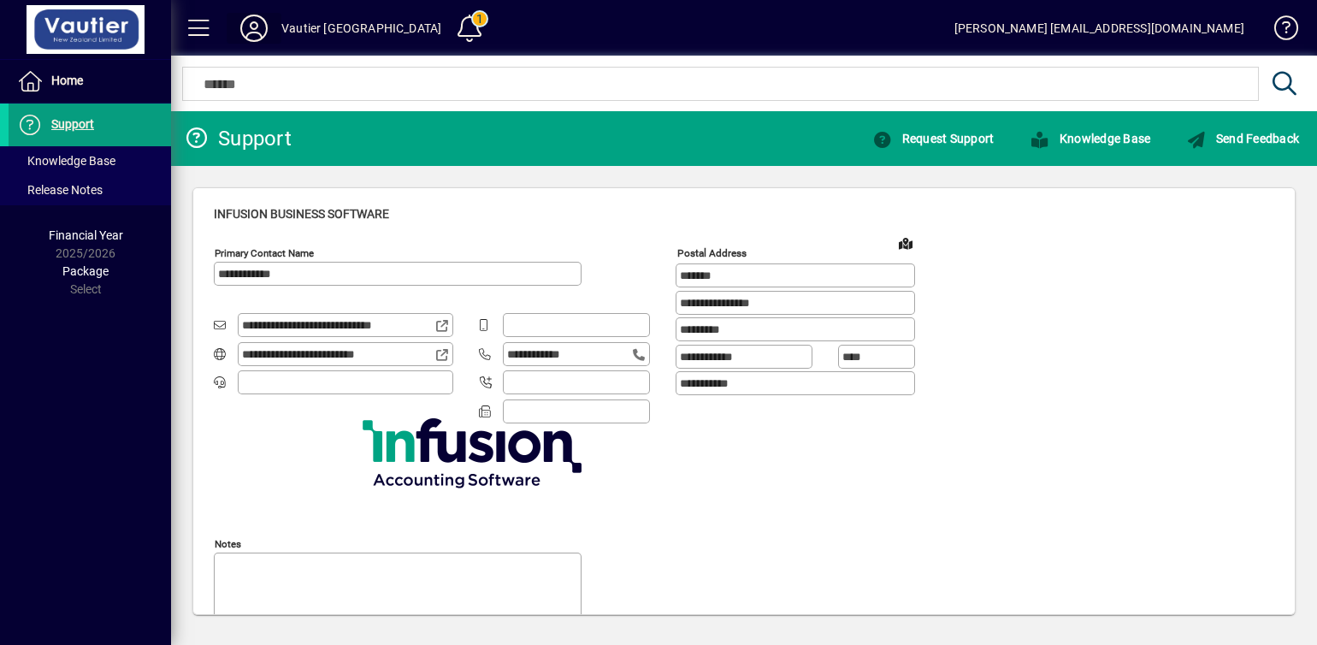
click at [263, 29] on icon at bounding box center [254, 28] width 34 height 27
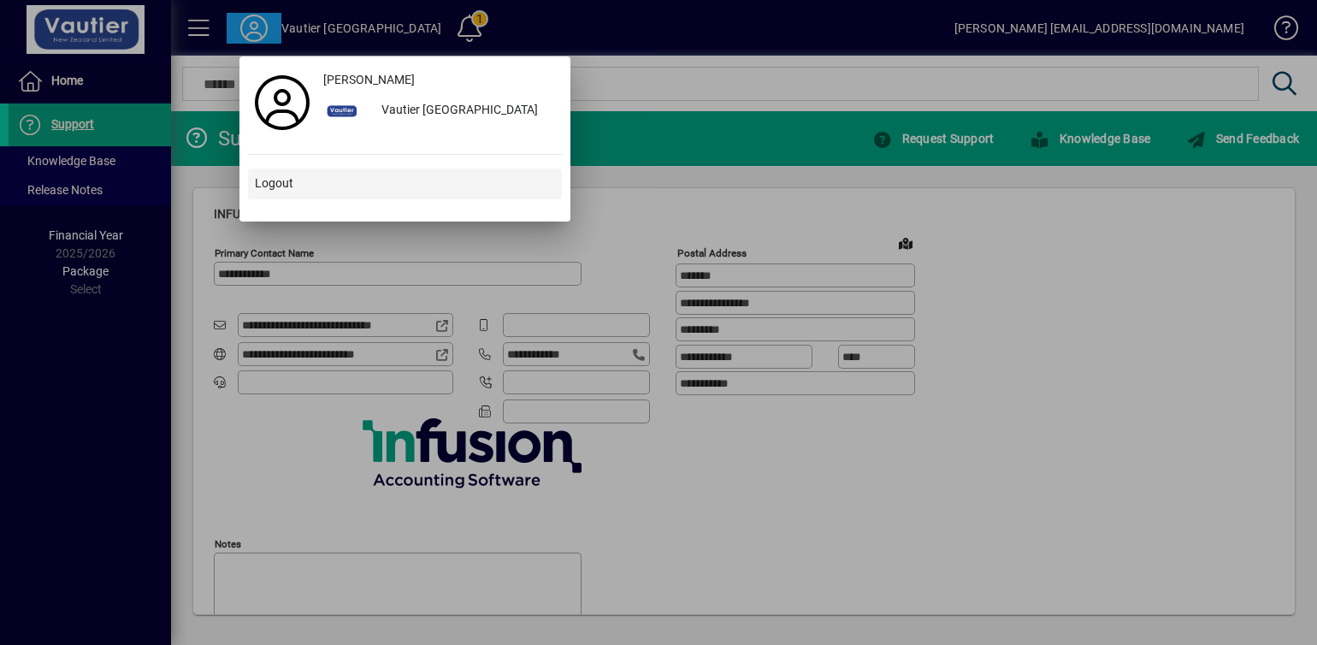
click at [268, 181] on span "Logout" at bounding box center [274, 183] width 38 height 18
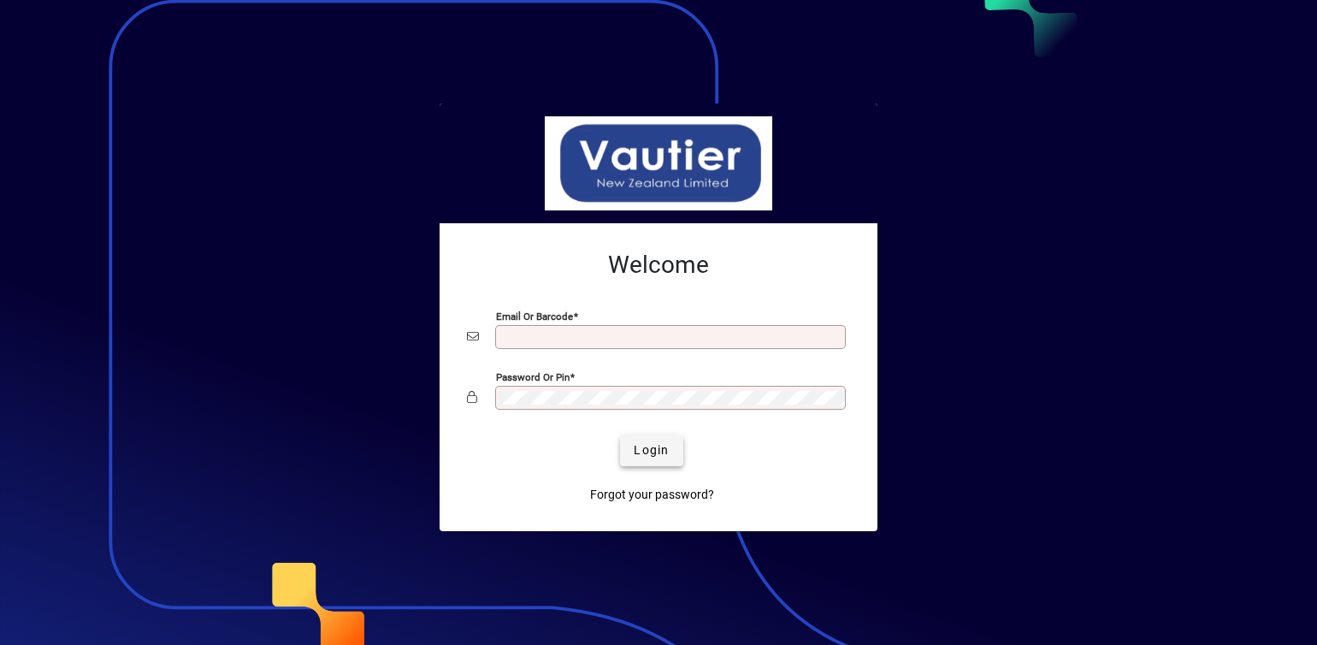
type input "**********"
click at [653, 450] on span "Login" at bounding box center [651, 450] width 35 height 18
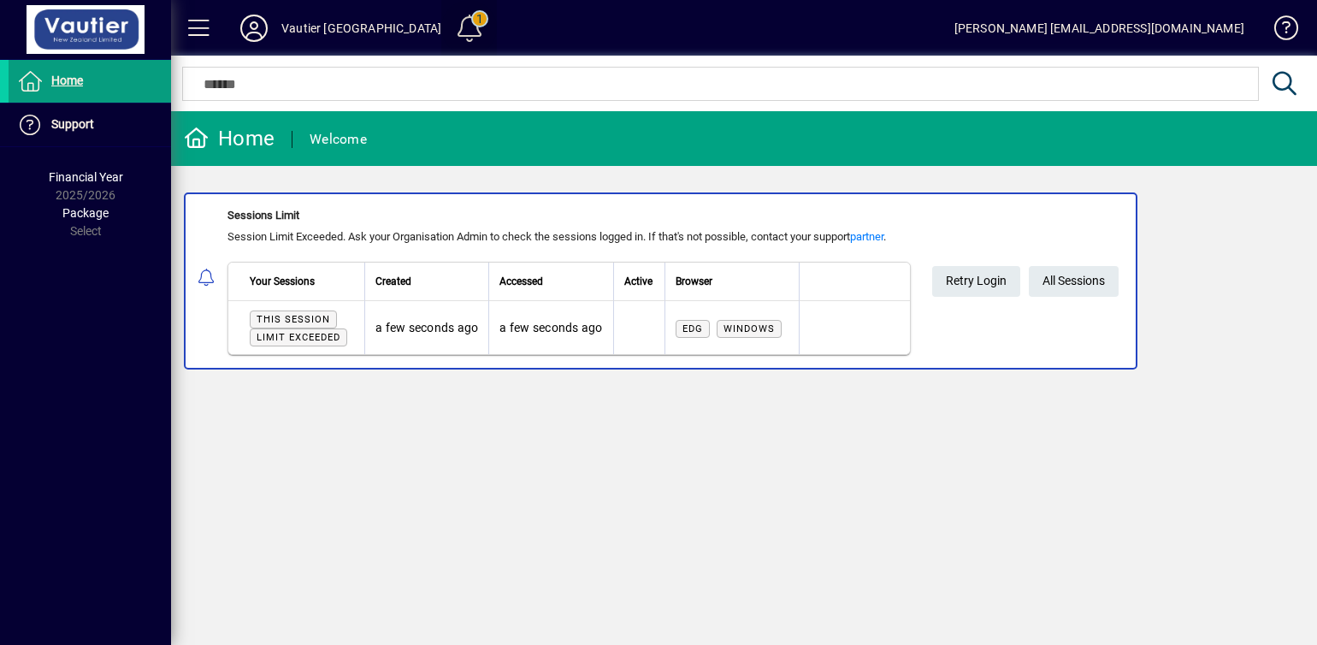
click at [449, 15] on span at bounding box center [469, 28] width 41 height 41
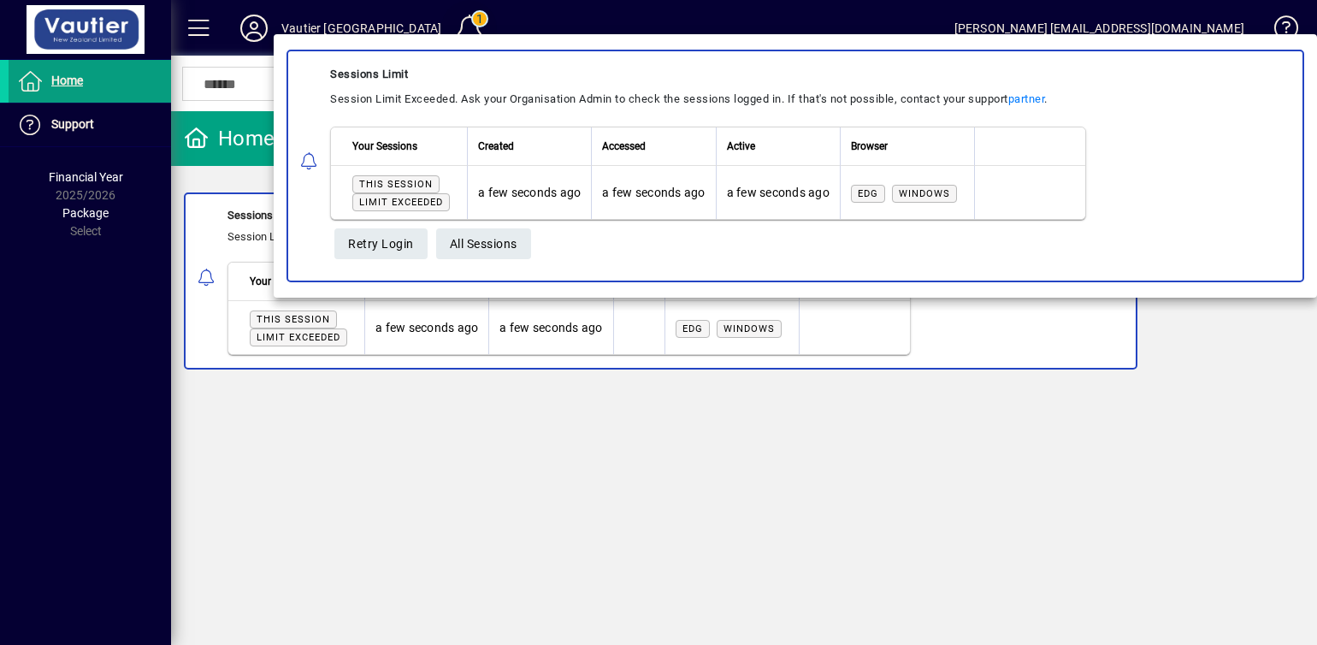
click at [428, 15] on div at bounding box center [658, 322] width 1317 height 645
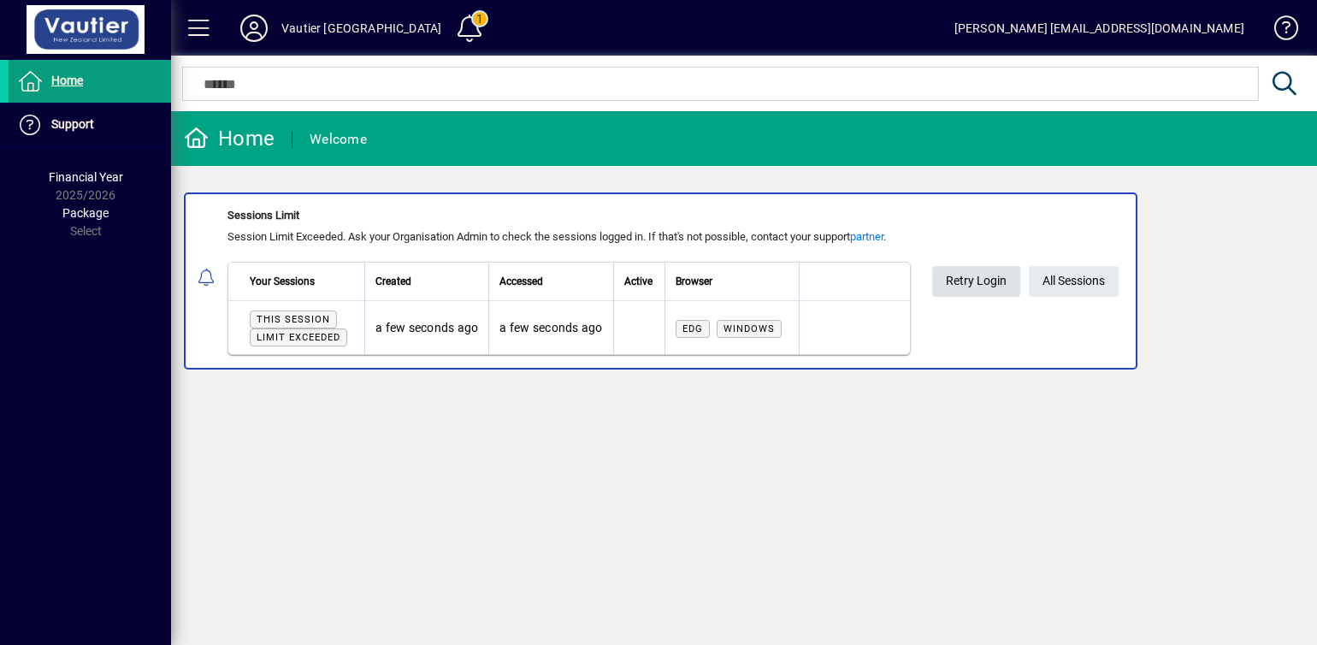
click at [990, 275] on span "Retry Login" at bounding box center [976, 281] width 61 height 28
click at [253, 23] on icon at bounding box center [254, 28] width 34 height 27
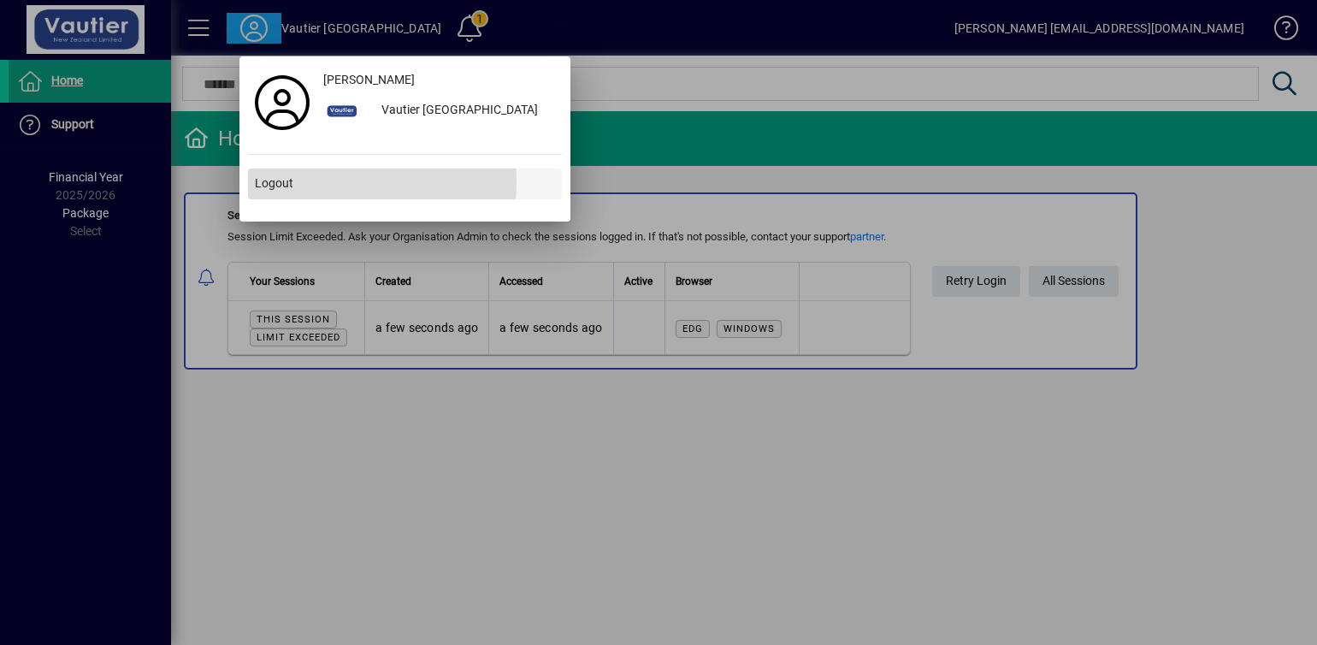
click at [277, 181] on span "Logout" at bounding box center [274, 183] width 38 height 18
